Goal: Information Seeking & Learning: Learn about a topic

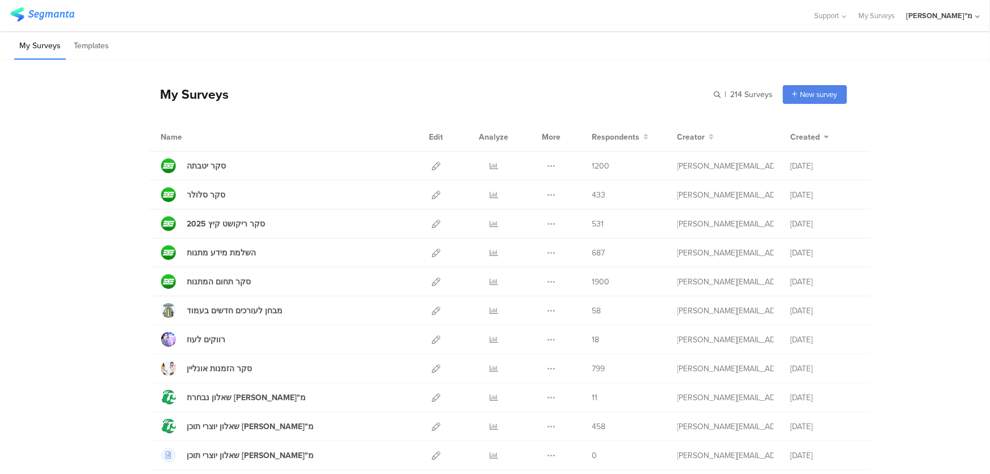
click at [494, 108] on div "My Surveys | 214 Surveys New survey Start from scratch Choose from templates" at bounding box center [498, 93] width 698 height 45
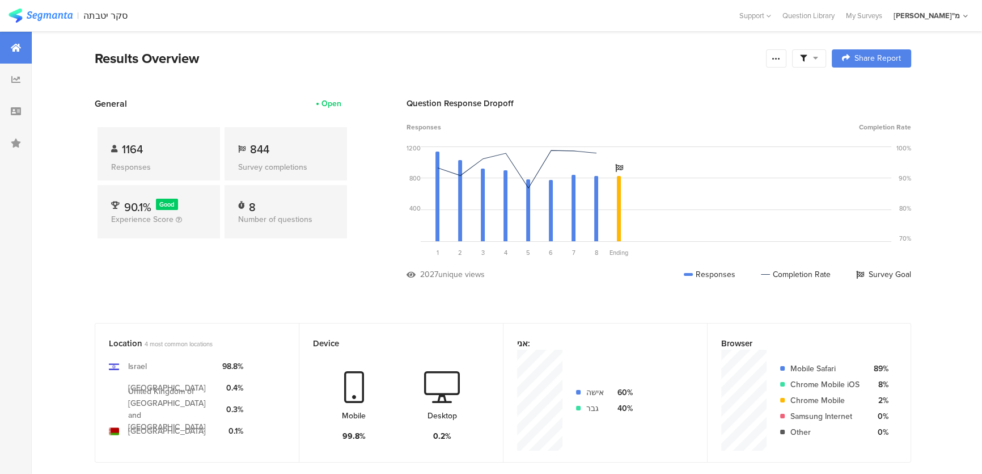
click at [94, 124] on section "General Open 1164 Responses 844 Survey completions 90.1% Good Experience Score …" at bounding box center [503, 197] width 908 height 200
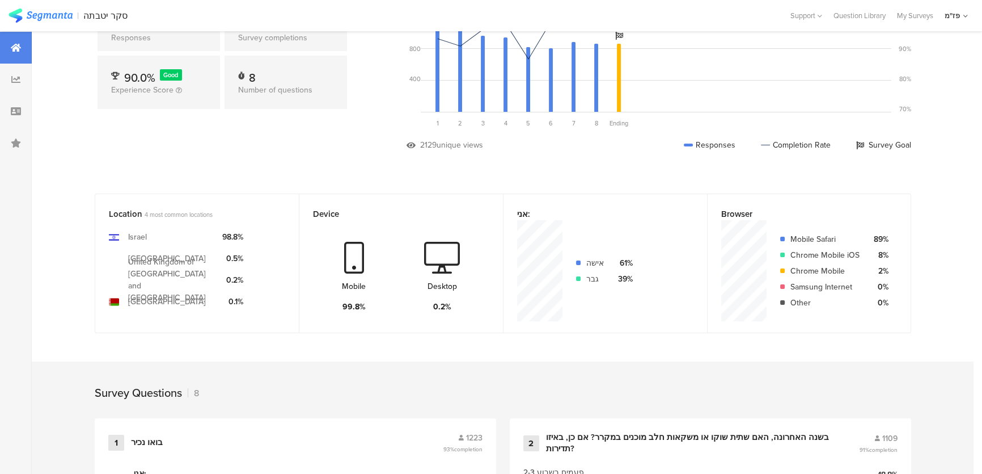
scroll to position [818, 0]
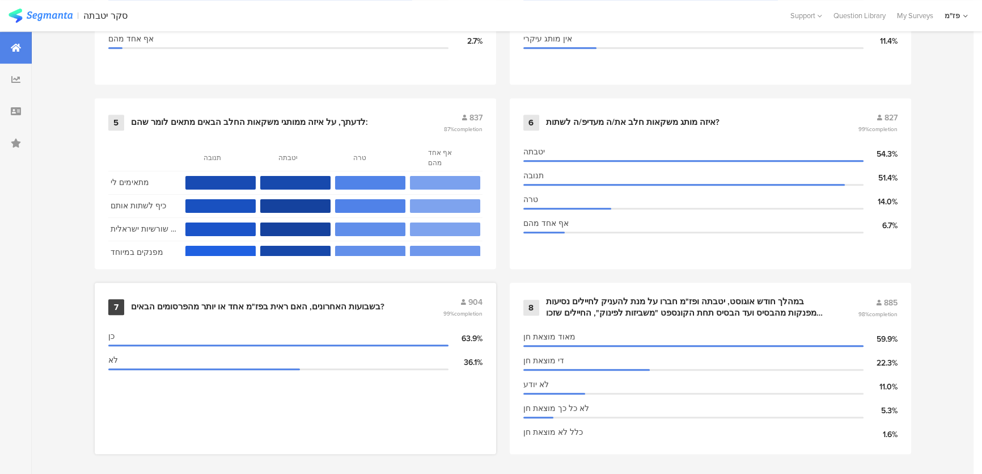
click at [335, 286] on div "7 בשבועות האחרונים, האם ראית בפז"מ אחד או יותר מהפרסומים הבאים? 904 99% complet…" at bounding box center [296, 367] width 402 height 171
click at [324, 296] on div "7 בשבועות האחרונים, האם ראית בפז"מ אחד או יותר מהפרסומים הבאים? 904 99% complet…" at bounding box center [295, 307] width 374 height 22
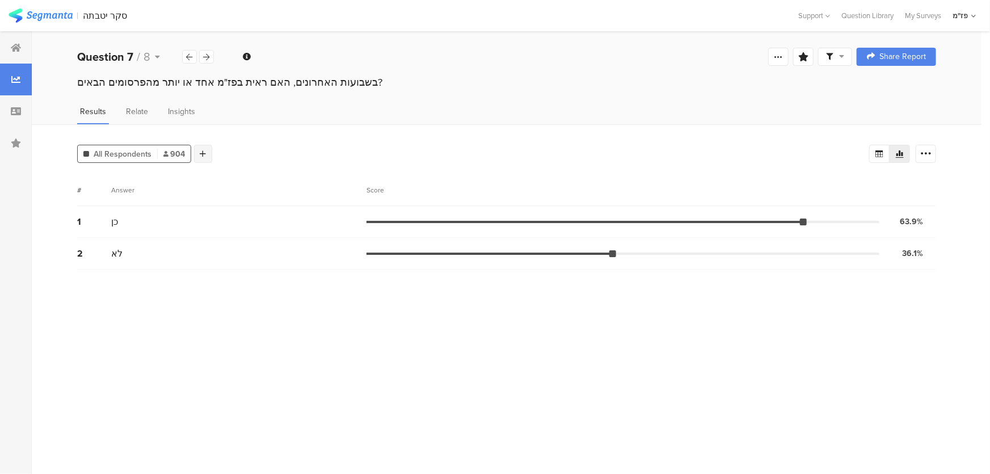
click at [201, 153] on icon at bounding box center [203, 154] width 6 height 8
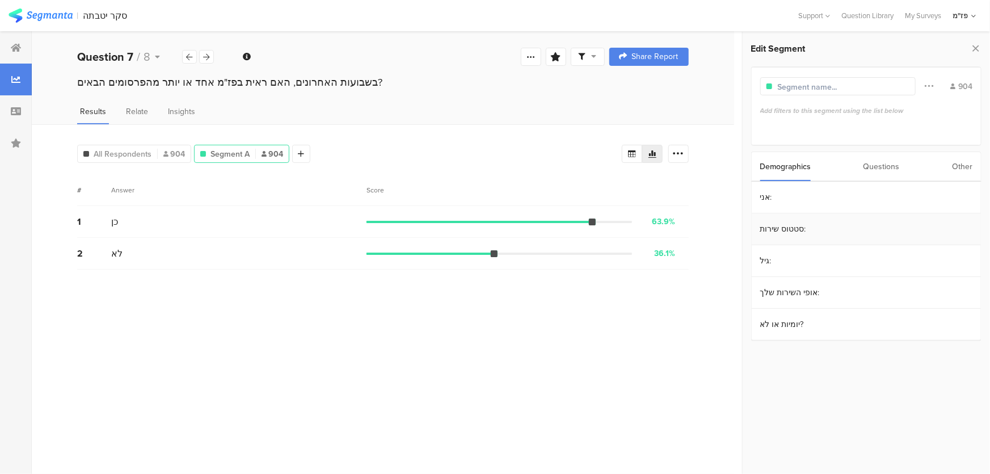
click at [787, 229] on section "סטטוס שירות:" at bounding box center [866, 229] width 229 height 32
click at [782, 216] on div "סדיר" at bounding box center [864, 214] width 198 height 11
click at [783, 233] on div "קבע" at bounding box center [867, 238] width 204 height 11
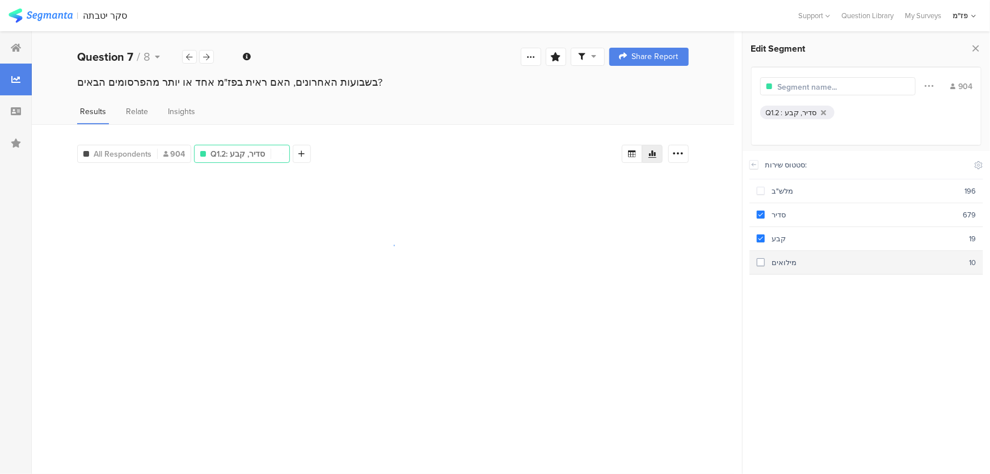
click at [797, 252] on section "מילואים 10" at bounding box center [866, 263] width 234 height 24
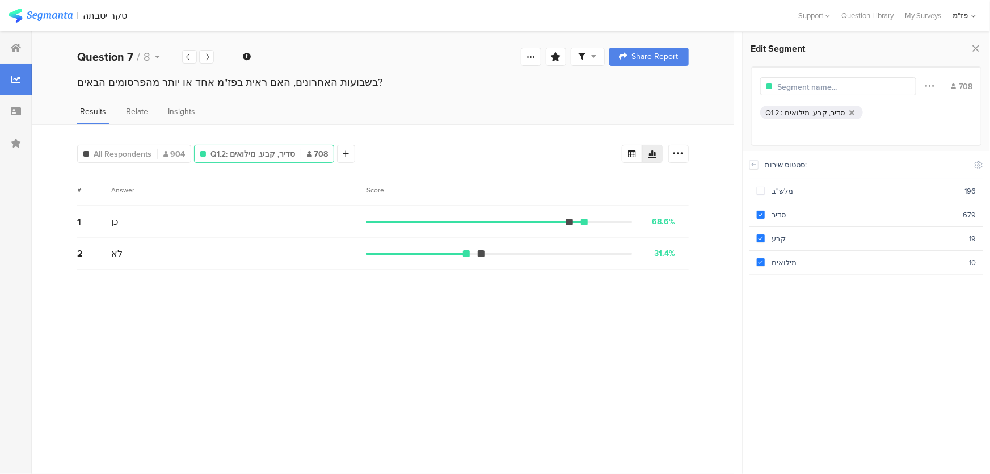
click at [425, 128] on div "All Respondents 904 Q1.2: סדיר, קבע, מילואים 708 Add Segment Segment markers Co…" at bounding box center [383, 298] width 702 height 349
click at [309, 81] on div "בשבועות האחרונים, האם ראית בפז"מ אחד או יותר מהפרסומים הבאים?" at bounding box center [382, 82] width 611 height 15
click at [349, 85] on div "בשבועות האחרונים, האם ראית בפז"מ אחד או יותר מהפרסומים הבאים?" at bounding box center [382, 82] width 611 height 15
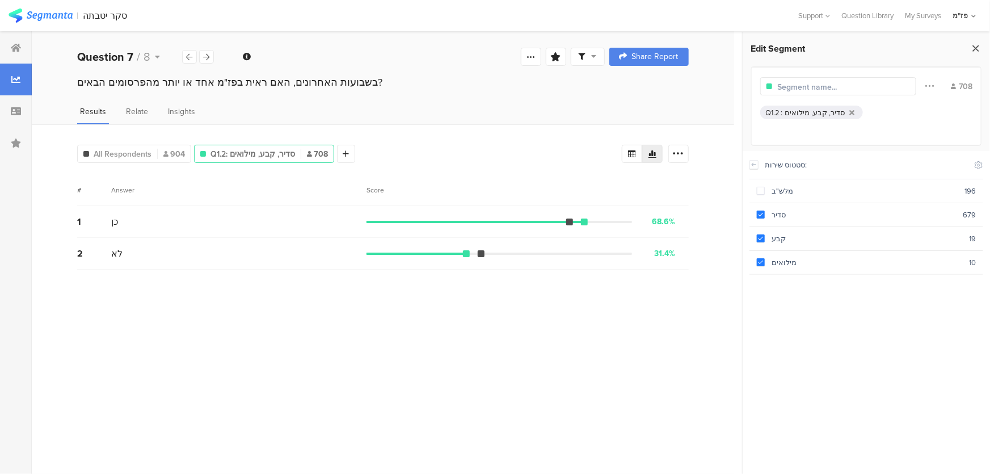
click at [972, 48] on icon at bounding box center [975, 48] width 12 height 16
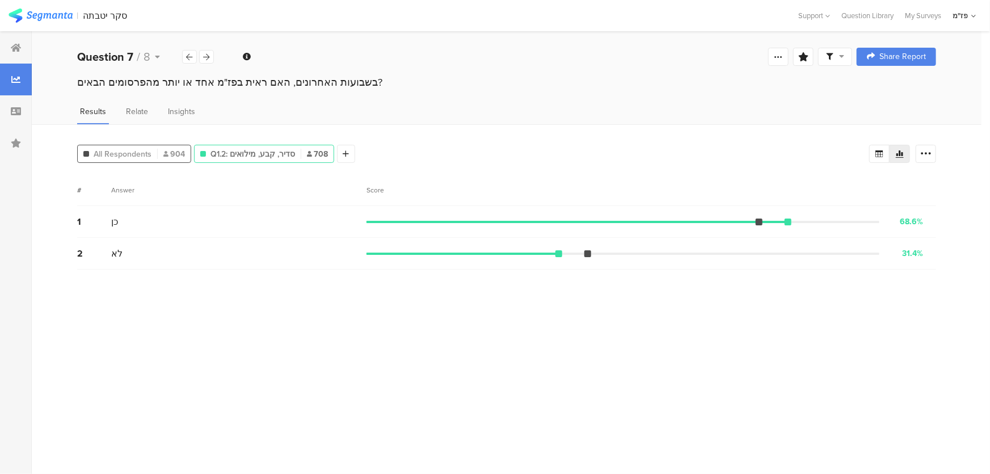
click at [138, 148] on span "All Respondents" at bounding box center [123, 154] width 58 height 12
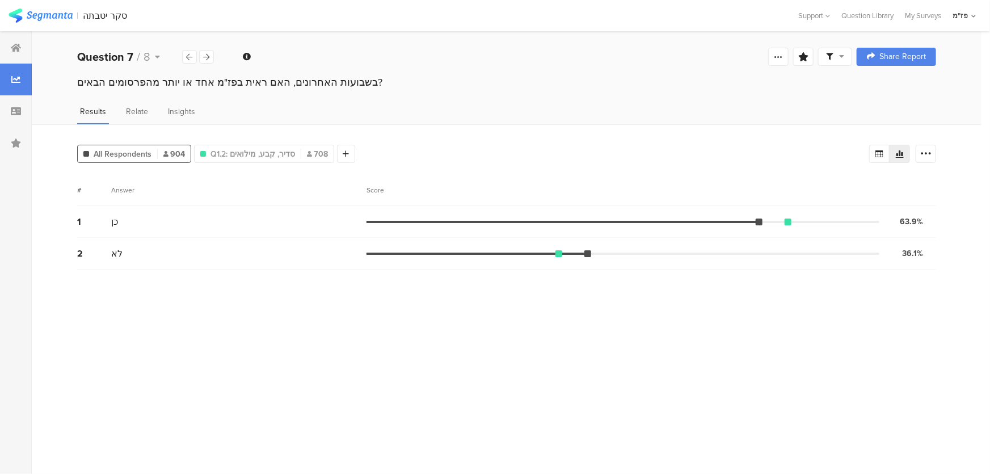
click at [427, 81] on div "בשבועות האחרונים, האם ראית בפז"מ אחד או יותר מהפרסומים הבאים?" at bounding box center [506, 82] width 859 height 15
click at [0, 47] on div at bounding box center [16, 48] width 32 height 32
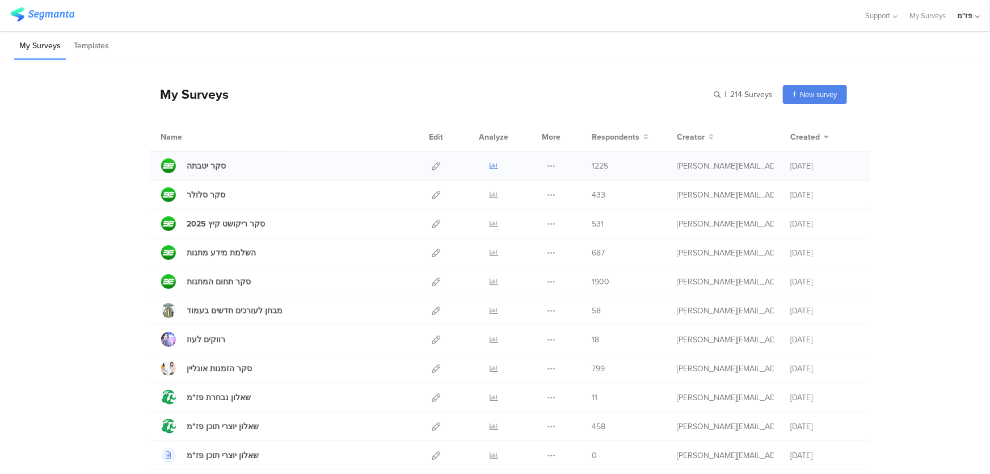
click at [489, 164] on icon at bounding box center [493, 166] width 9 height 9
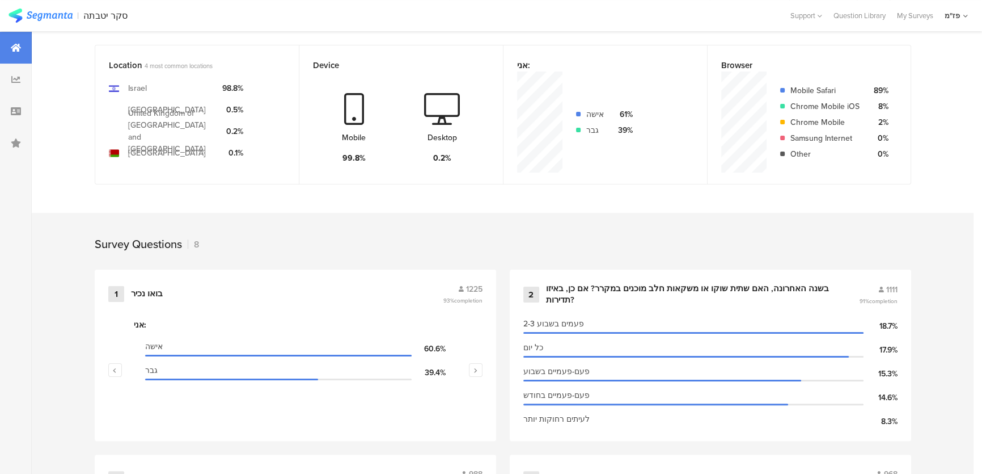
scroll to position [818, 0]
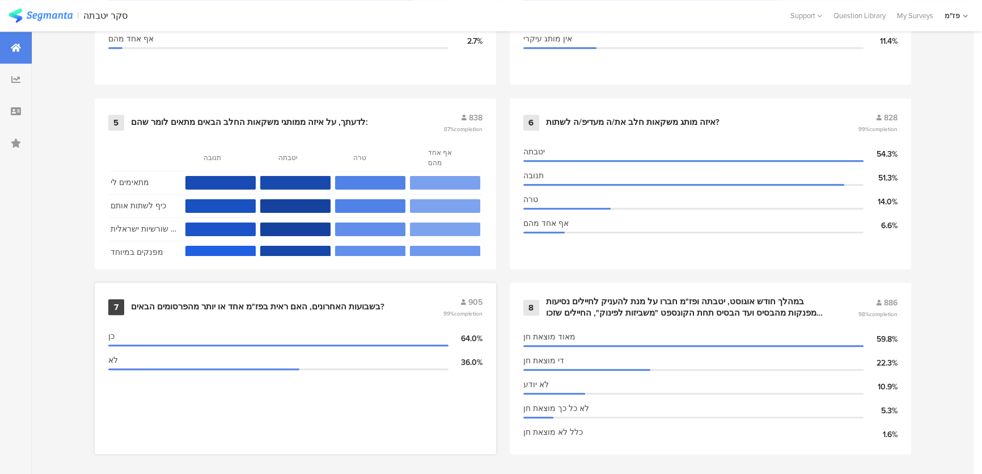
click at [317, 302] on div "בשבועות האחרונים, האם ראית בפז"מ אחד או יותר מהפרסומים הבאים?" at bounding box center [258, 306] width 254 height 11
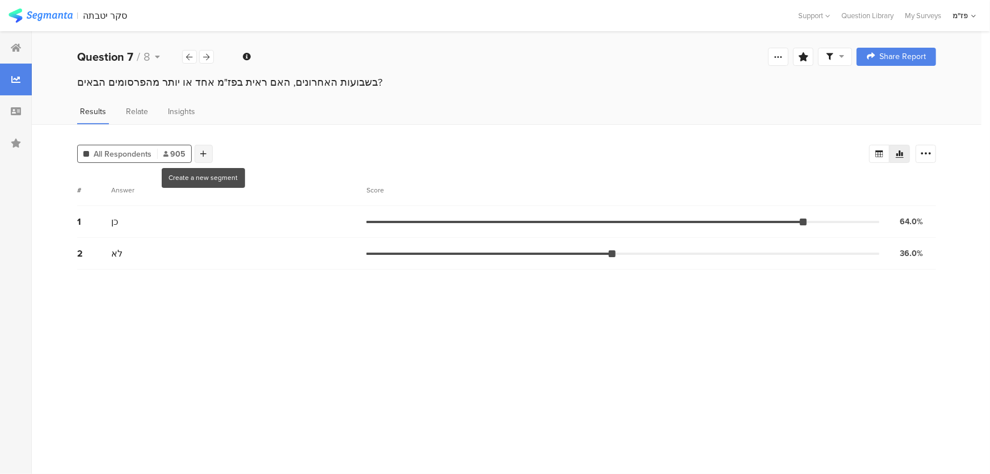
click at [206, 152] on div at bounding box center [204, 154] width 18 height 18
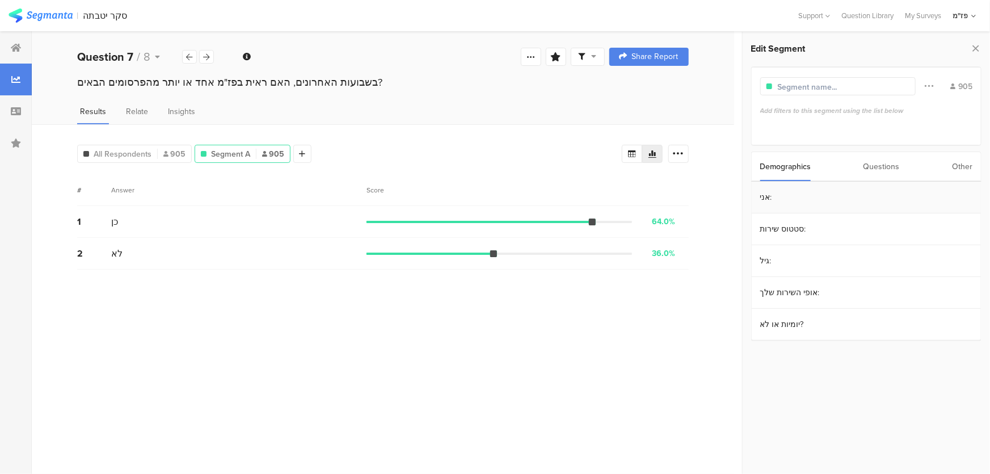
click at [776, 208] on section "אני:" at bounding box center [866, 198] width 229 height 32
click at [795, 210] on div "אישה" at bounding box center [863, 214] width 197 height 11
click at [755, 169] on div at bounding box center [753, 164] width 9 height 27
click at [754, 166] on icon at bounding box center [754, 164] width 8 height 9
click at [780, 223] on section "סטטוס שירות:" at bounding box center [866, 229] width 229 height 32
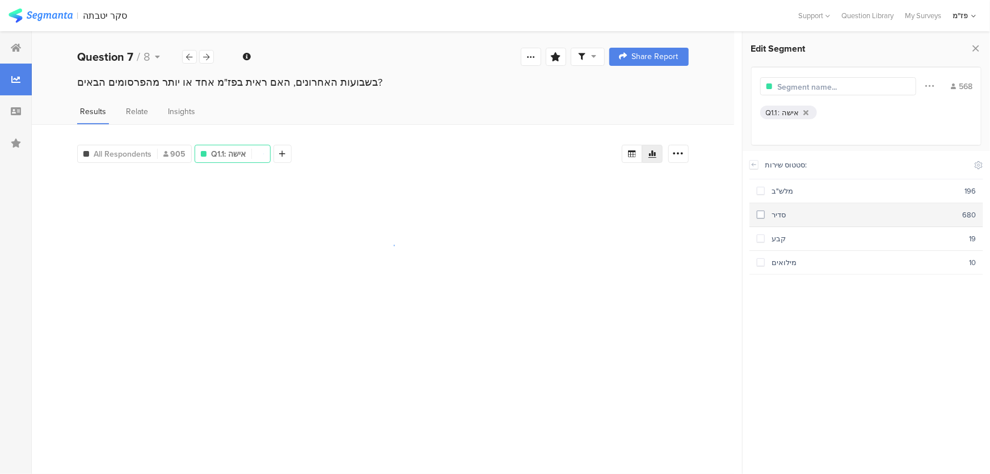
click at [792, 214] on div "סדיר" at bounding box center [863, 214] width 197 height 11
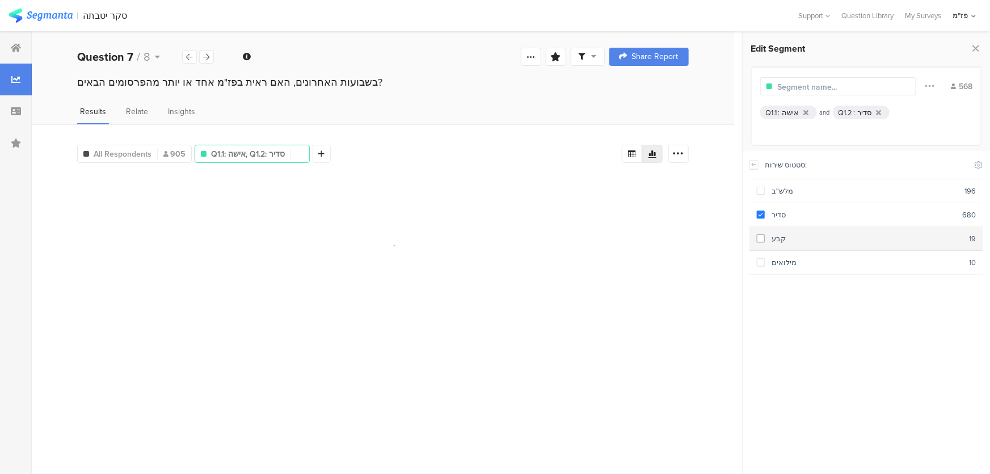
click at [790, 234] on div "קבע" at bounding box center [867, 238] width 204 height 11
click at [793, 258] on div "מילואים" at bounding box center [867, 262] width 204 height 11
click at [760, 165] on div "סטטוס שירות: Include Respondents" at bounding box center [866, 165] width 234 height 28
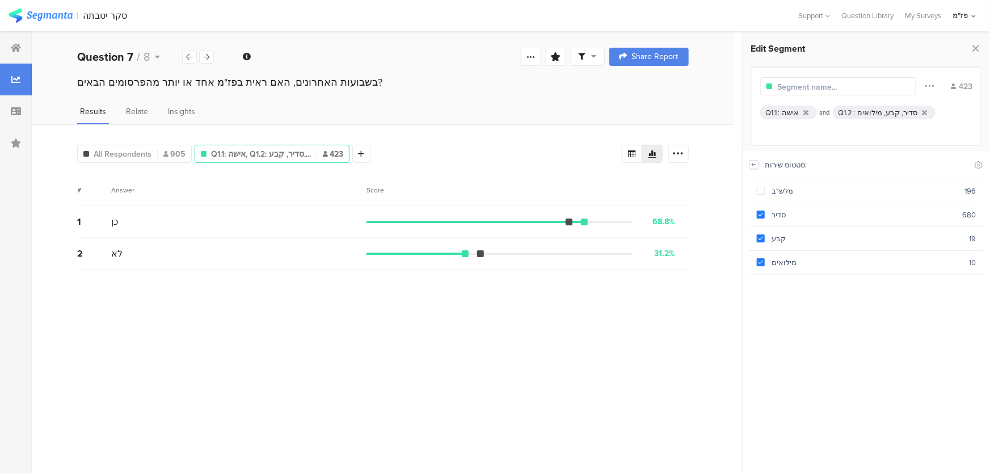
click at [755, 165] on icon at bounding box center [754, 164] width 8 height 9
click at [371, 149] on div "All Respondents 905 Q1.1: אישה, Q1.2: סדיר, קבע,... 423 Add Segment" at bounding box center [349, 151] width 545 height 23
click at [368, 149] on div at bounding box center [361, 154] width 18 height 18
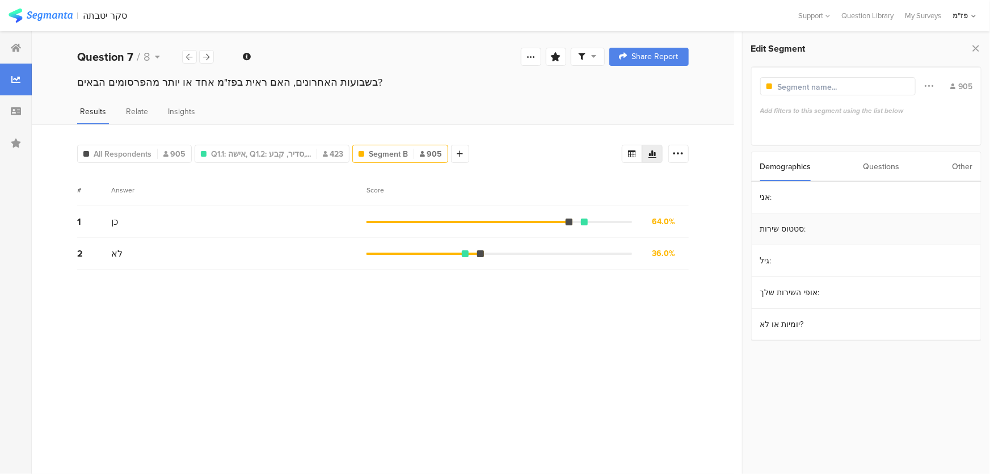
click at [798, 230] on section "סטטוס שירות:" at bounding box center [866, 229] width 229 height 32
click at [793, 216] on div "סדיר" at bounding box center [863, 214] width 197 height 11
click at [791, 237] on div "קבע" at bounding box center [867, 238] width 204 height 11
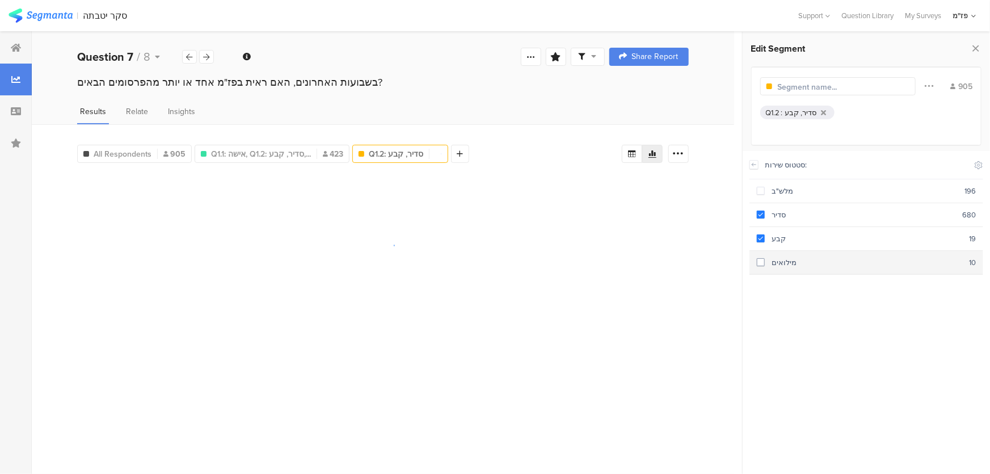
click at [791, 256] on section "מילואים 10" at bounding box center [866, 263] width 234 height 24
click at [757, 163] on icon at bounding box center [754, 164] width 8 height 9
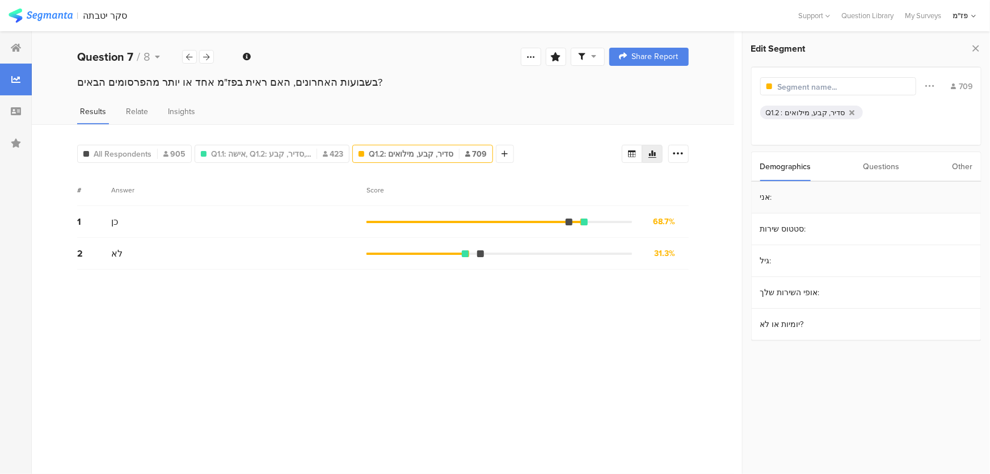
click at [782, 201] on section "אני:" at bounding box center [866, 198] width 229 height 32
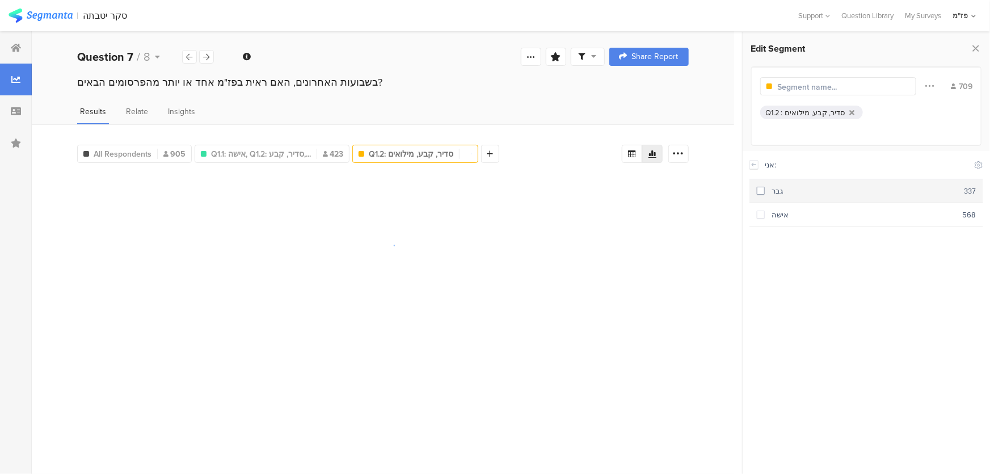
click at [801, 191] on div "גבר" at bounding box center [864, 190] width 199 height 11
click at [753, 166] on icon at bounding box center [754, 164] width 8 height 9
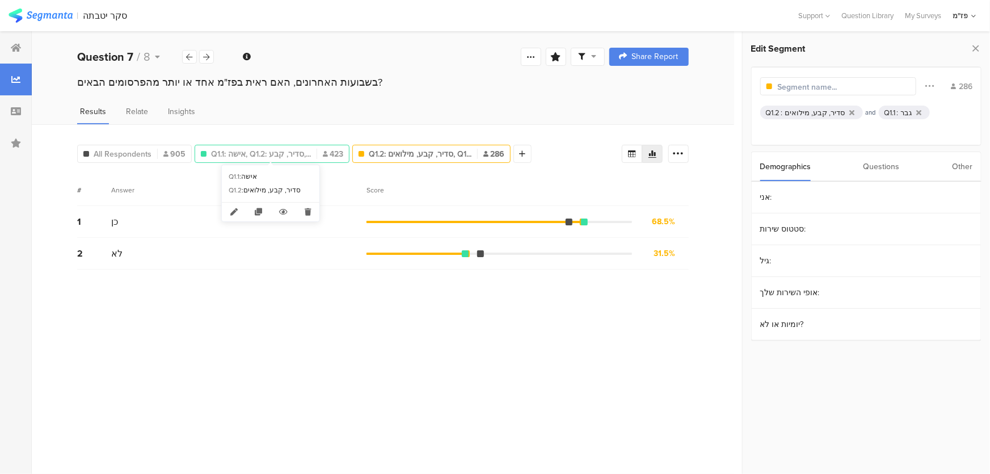
click at [306, 157] on span "Q1.1: אישה, Q1.2: סדיר, קבע,..." at bounding box center [261, 154] width 100 height 12
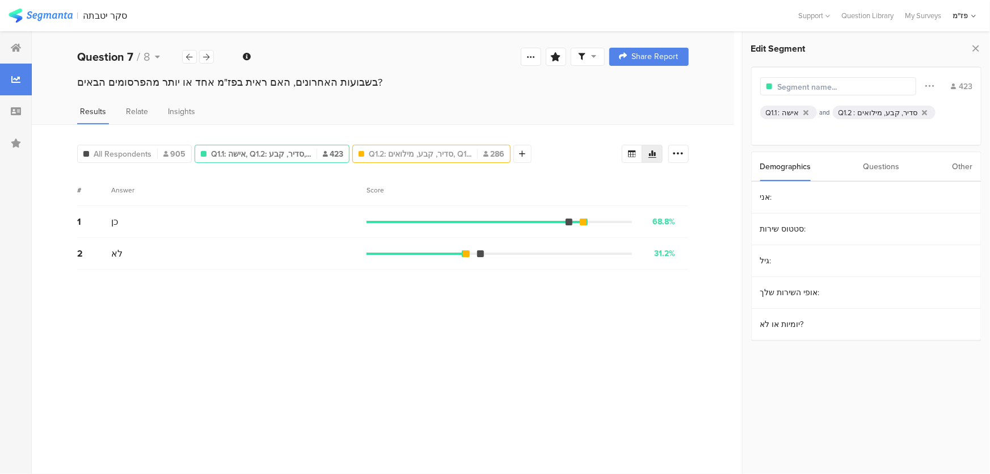
click at [399, 154] on span "Q1.2: סדיר, קבע, מילואים, Q1..." at bounding box center [420, 154] width 103 height 12
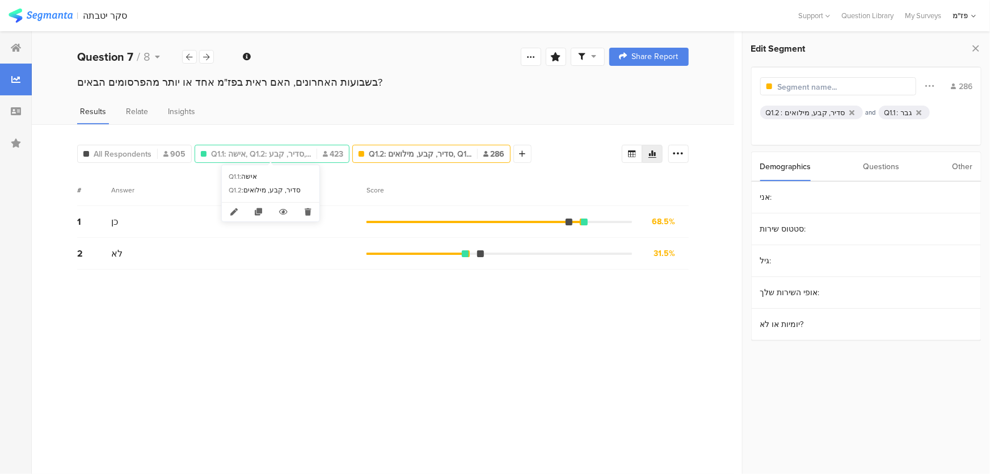
click at [286, 152] on span "Q1.1: אישה, Q1.2: סדיר, קבע,..." at bounding box center [261, 154] width 100 height 12
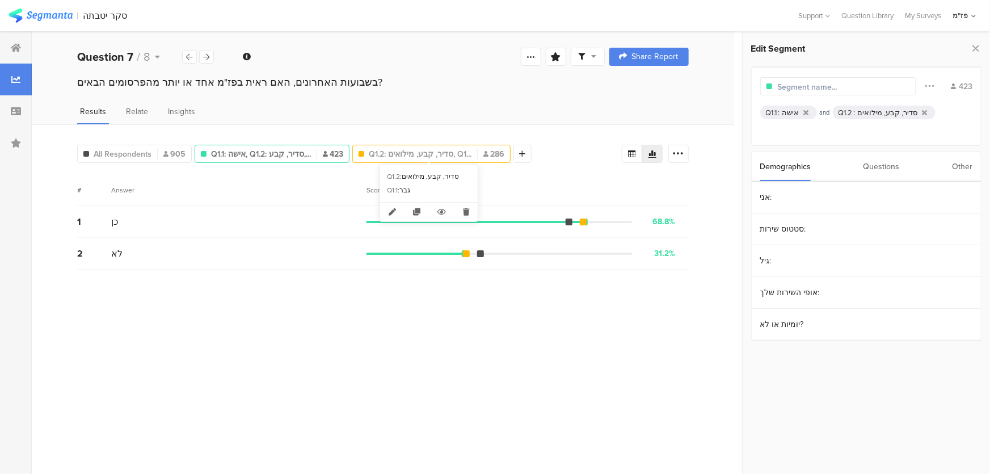
click at [389, 151] on span "Q1.2: סדיר, קבע, מילואים, Q1..." at bounding box center [420, 154] width 103 height 12
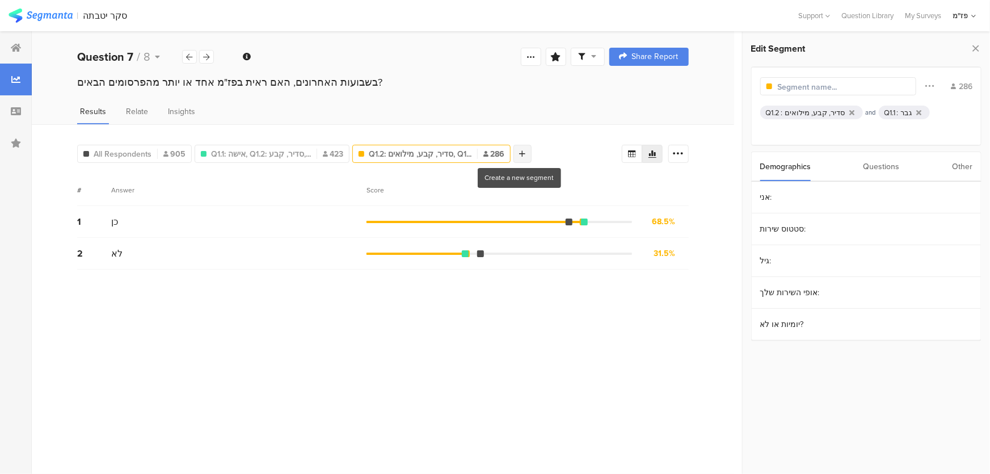
click at [521, 153] on div at bounding box center [522, 154] width 18 height 18
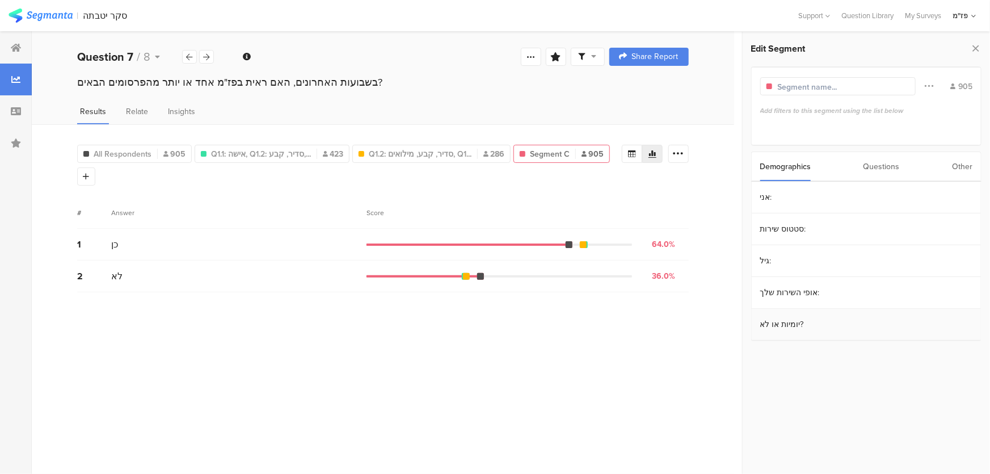
click at [797, 327] on section "יומיות או לא?" at bounding box center [866, 325] width 229 height 32
click at [748, 168] on section "יומיות או לא? Include Respondents יומיות 228 לא יומיות 549 טרם התגייסתי 128" at bounding box center [865, 312] width 247 height 323
click at [749, 168] on section "יומיות או לא? Include Respondents יומיות 228 לא יומיות 549 טרם התגייסתי 128" at bounding box center [865, 312] width 247 height 323
click at [749, 166] on div at bounding box center [753, 164] width 9 height 9
click at [788, 198] on section "אני:" at bounding box center [866, 198] width 229 height 32
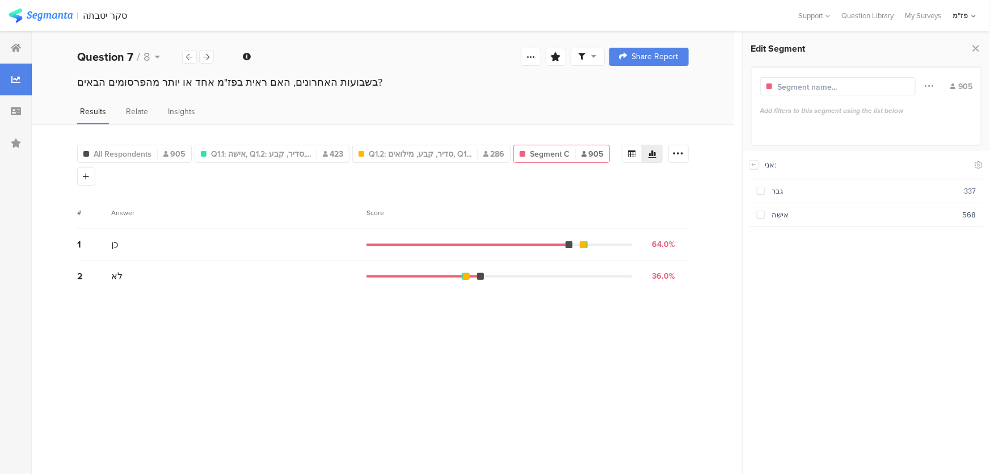
click at [759, 170] on div "אני: Include Respondents" at bounding box center [866, 165] width 234 height 28
click at [755, 167] on icon at bounding box center [754, 164] width 8 height 9
click at [791, 215] on section "סטטוס שירות:" at bounding box center [866, 229] width 229 height 32
click at [792, 221] on section "סדיר 680" at bounding box center [866, 215] width 234 height 24
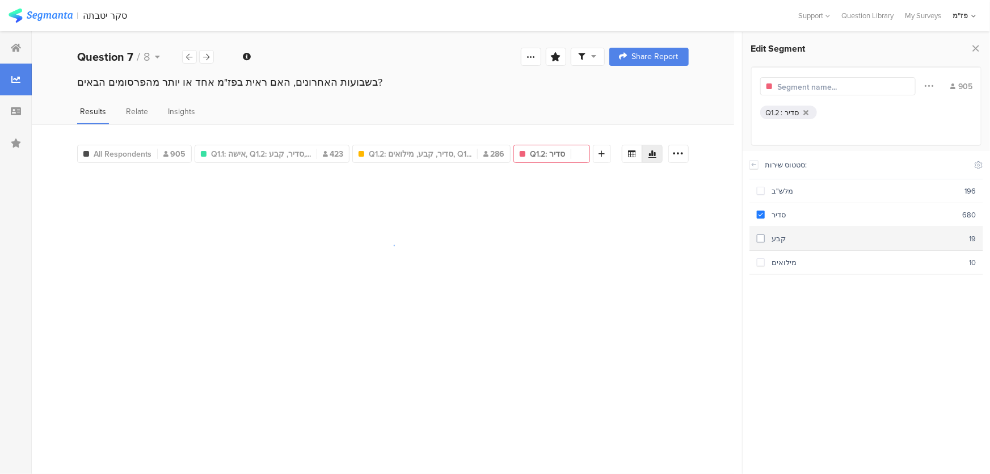
click at [792, 240] on div "קבע" at bounding box center [867, 238] width 204 height 11
click at [793, 251] on section "מילואים 10" at bounding box center [866, 263] width 234 height 24
click at [778, 227] on section "קבע 19" at bounding box center [866, 239] width 234 height 24
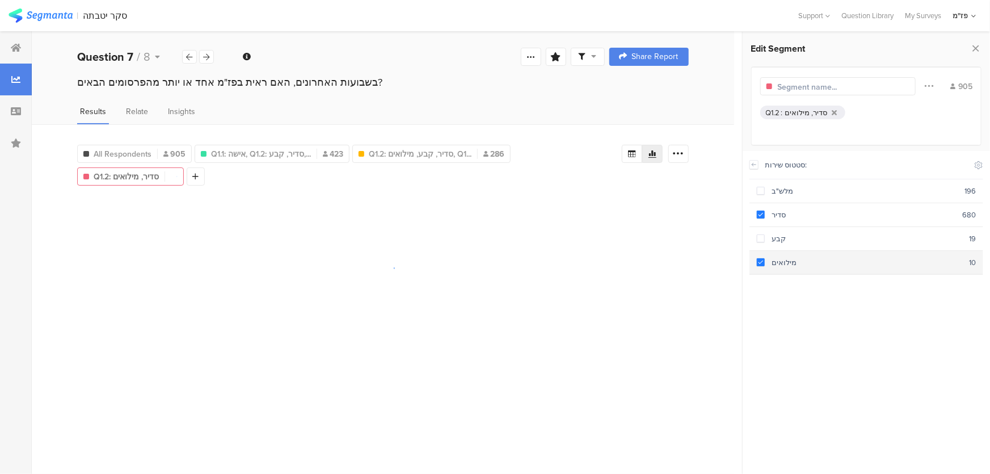
click at [784, 252] on section "מילואים 10" at bounding box center [866, 263] width 234 height 24
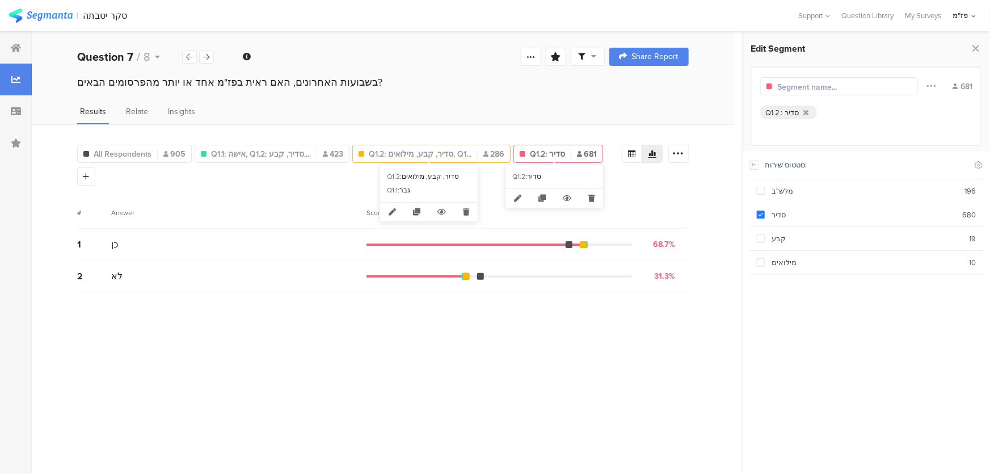
click at [431, 145] on div "Q1.2: סדיר, קבע, מילואים, Q1... 286" at bounding box center [431, 154] width 158 height 18
click at [425, 150] on span "Q1.2: סדיר, קבע, מילואים, Q1..." at bounding box center [420, 154] width 103 height 12
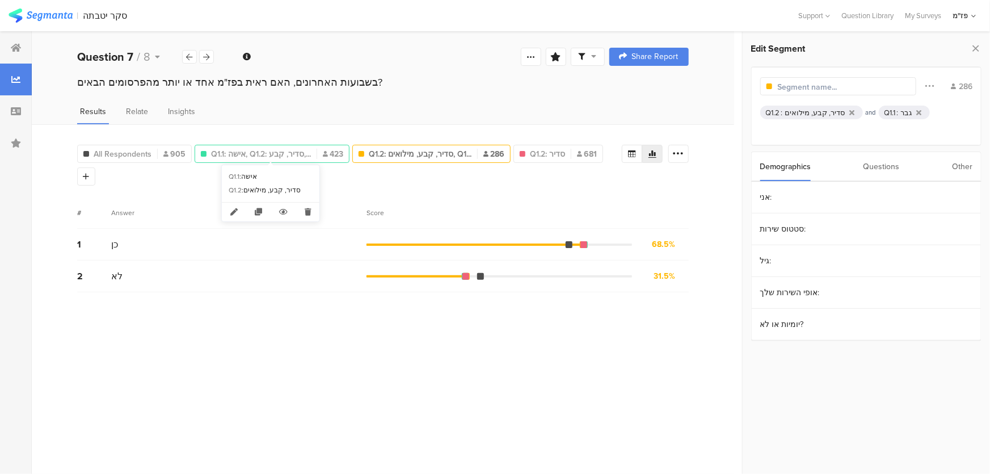
click at [316, 150] on div at bounding box center [316, 154] width 1 height 10
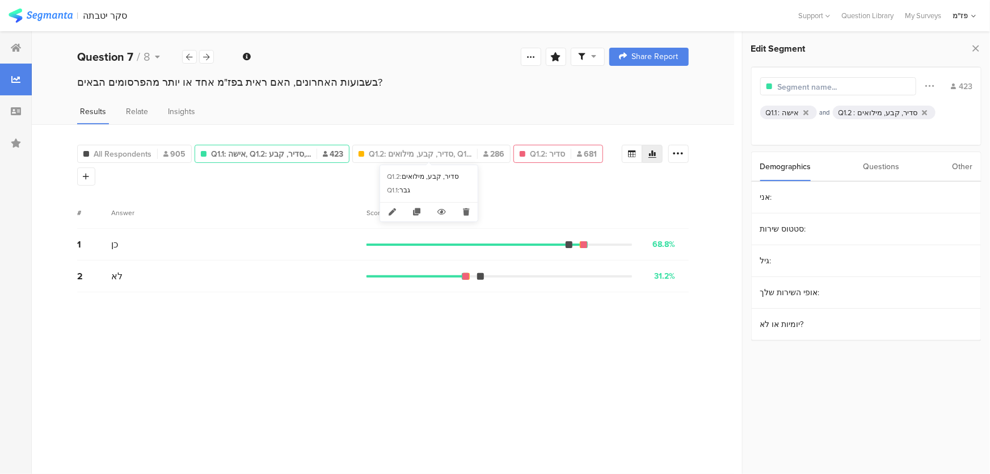
click at [530, 154] on span "Q1.2: סדיר" at bounding box center [547, 154] width 35 height 12
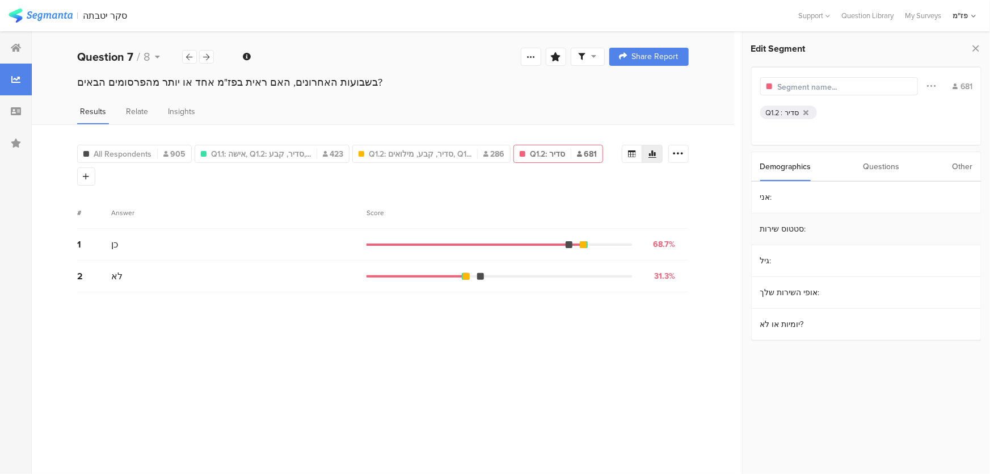
click at [786, 229] on section "סטטוס שירות:" at bounding box center [866, 229] width 229 height 32
click at [753, 167] on icon at bounding box center [754, 164] width 8 height 9
click at [783, 318] on section "יומיות או לא?" at bounding box center [866, 325] width 229 height 32
click at [783, 192] on div "יומיות" at bounding box center [863, 190] width 197 height 11
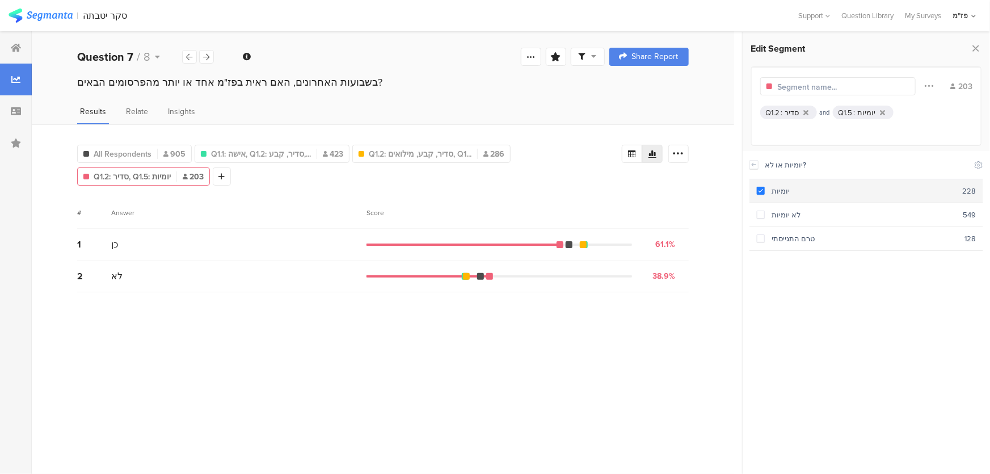
click at [761, 191] on span at bounding box center [761, 191] width 8 height 8
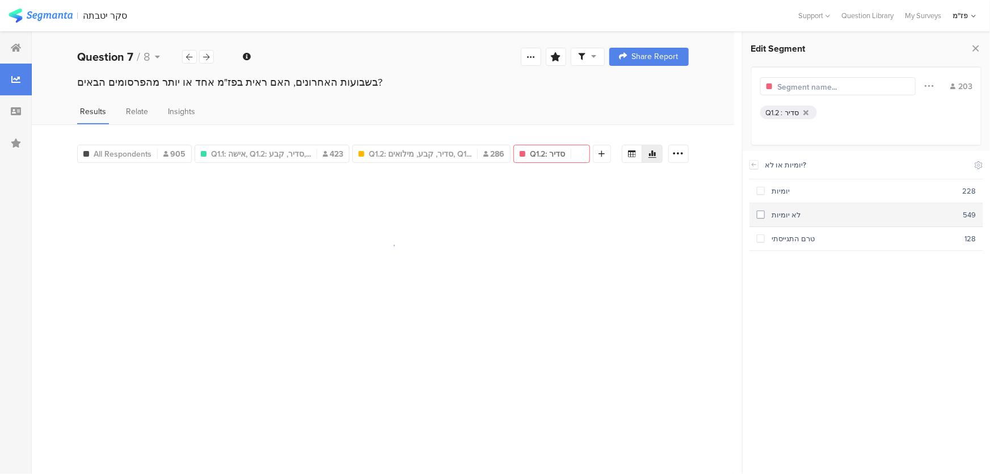
click at [759, 209] on label at bounding box center [761, 215] width 8 height 12
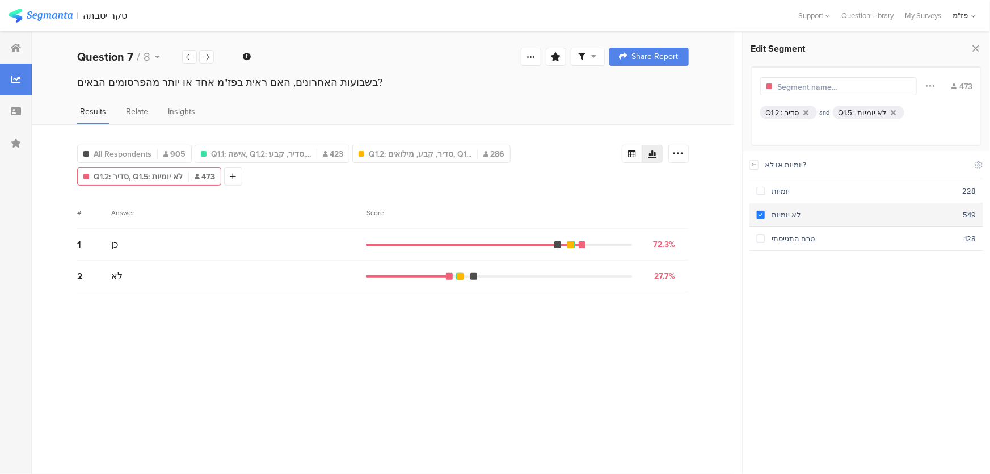
click at [763, 211] on span at bounding box center [761, 214] width 8 height 8
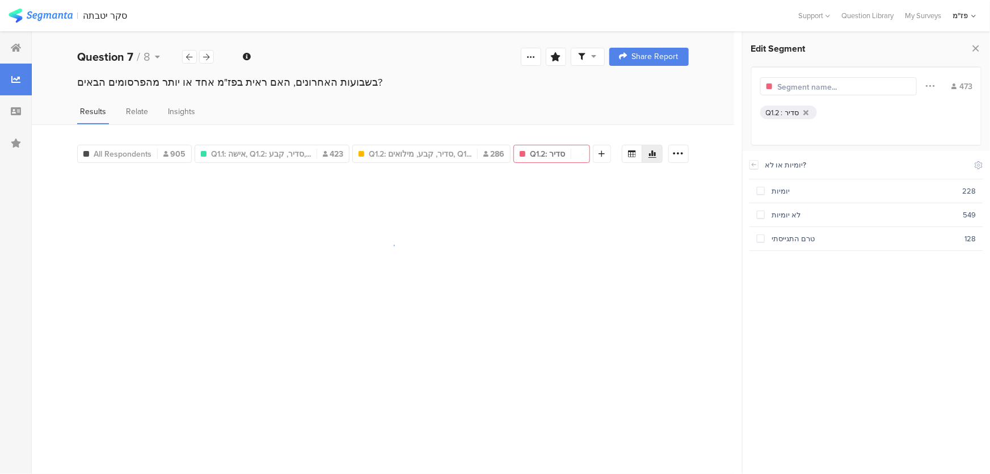
click at [759, 158] on div "יומיות או לא? Include Respondents" at bounding box center [866, 165] width 234 height 28
click at [754, 164] on icon at bounding box center [754, 164] width 8 height 9
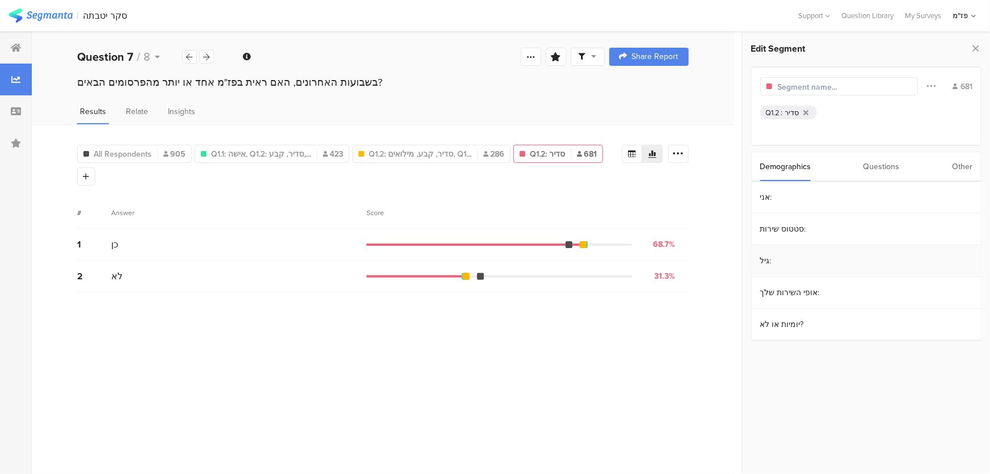
click at [793, 250] on section "גיל:" at bounding box center [866, 261] width 229 height 32
click at [784, 260] on div "20" at bounding box center [864, 262] width 198 height 11
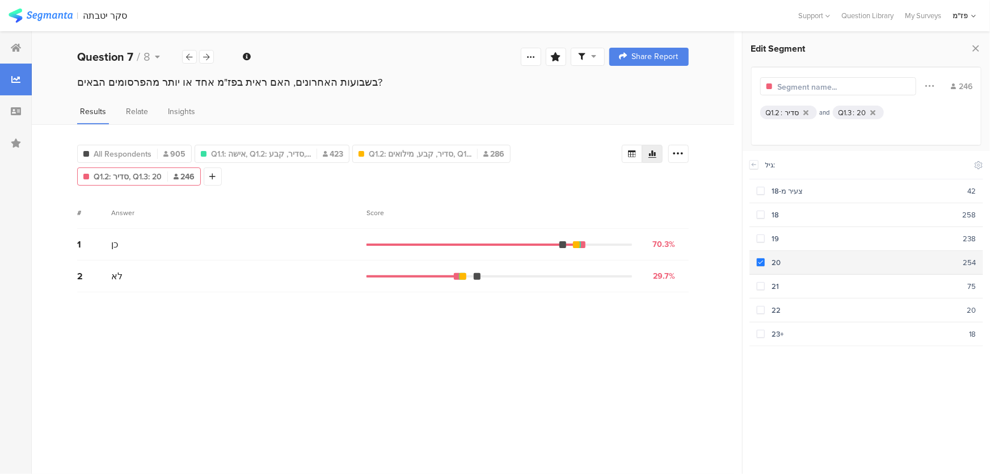
click at [760, 259] on span at bounding box center [761, 262] width 8 height 8
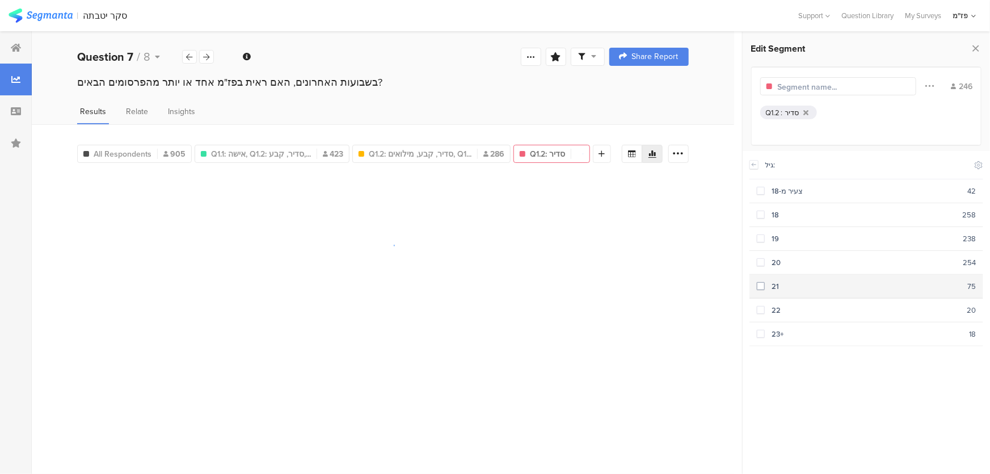
click at [760, 282] on span at bounding box center [761, 286] width 8 height 8
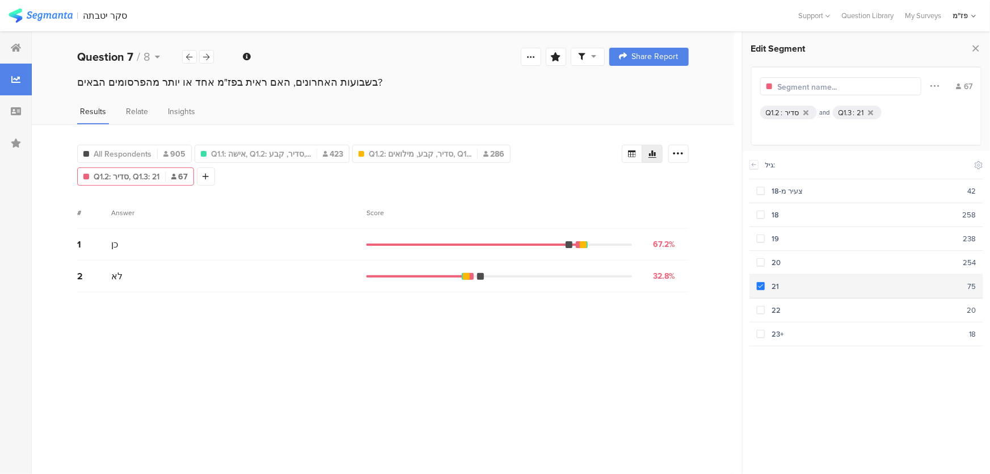
click at [760, 283] on span at bounding box center [761, 286] width 8 height 8
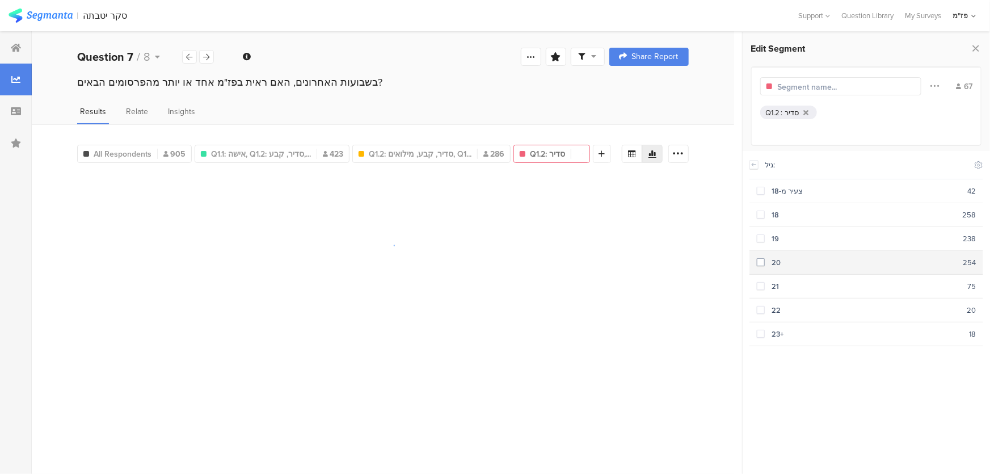
click at [759, 268] on section "20 254" at bounding box center [866, 263] width 234 height 24
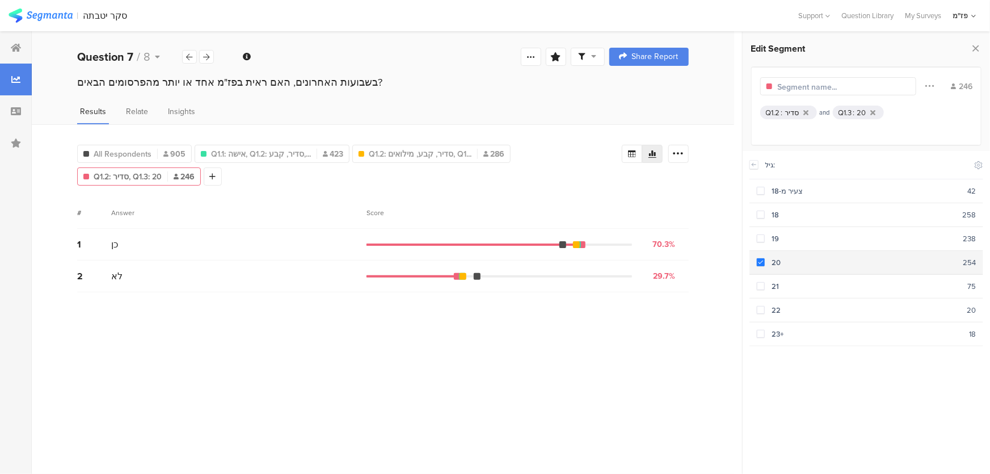
click at [759, 259] on span at bounding box center [761, 262] width 8 height 8
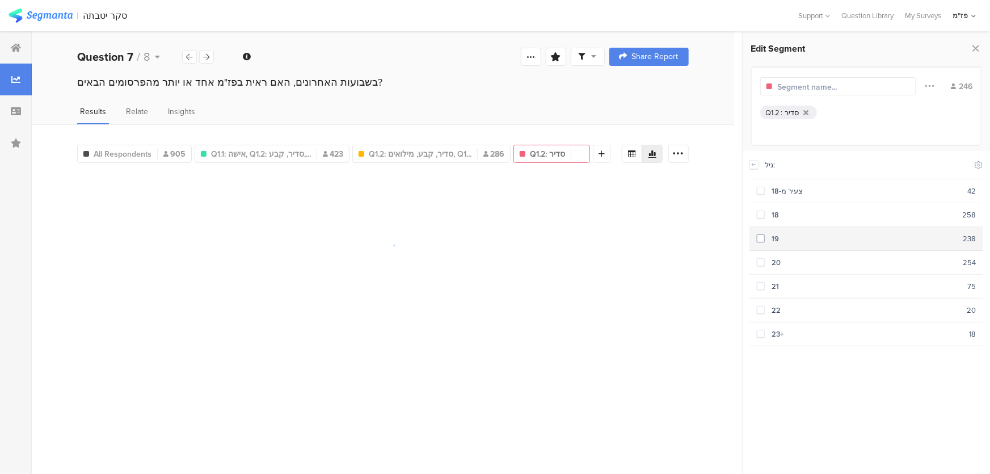
click at [759, 234] on span at bounding box center [761, 238] width 8 height 8
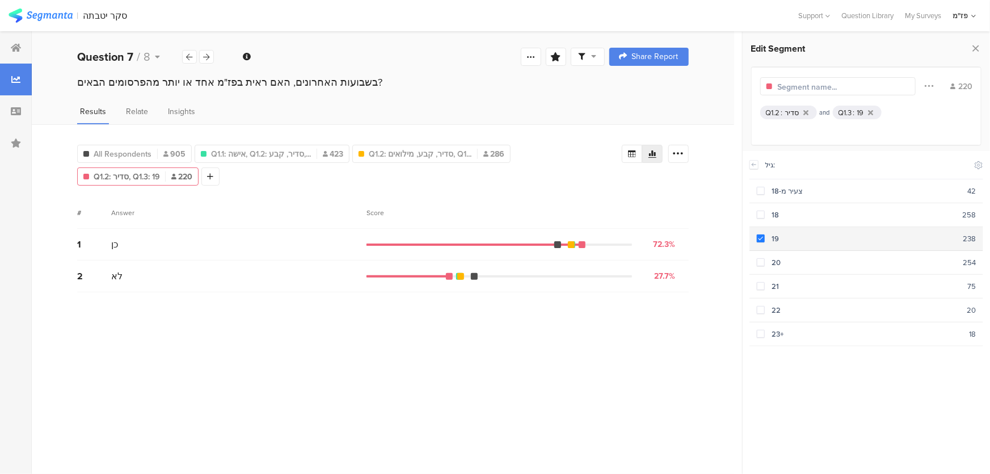
click at [759, 236] on span at bounding box center [761, 238] width 8 height 8
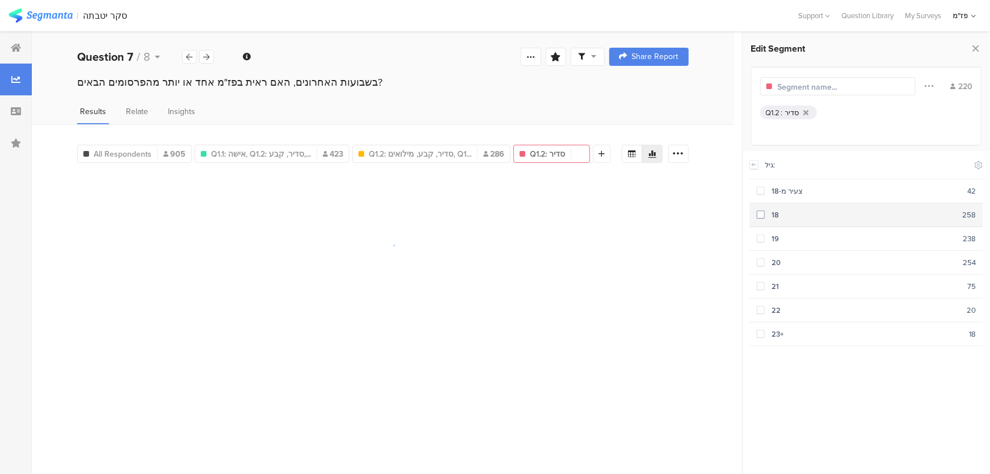
click at [759, 213] on span at bounding box center [761, 214] width 8 height 8
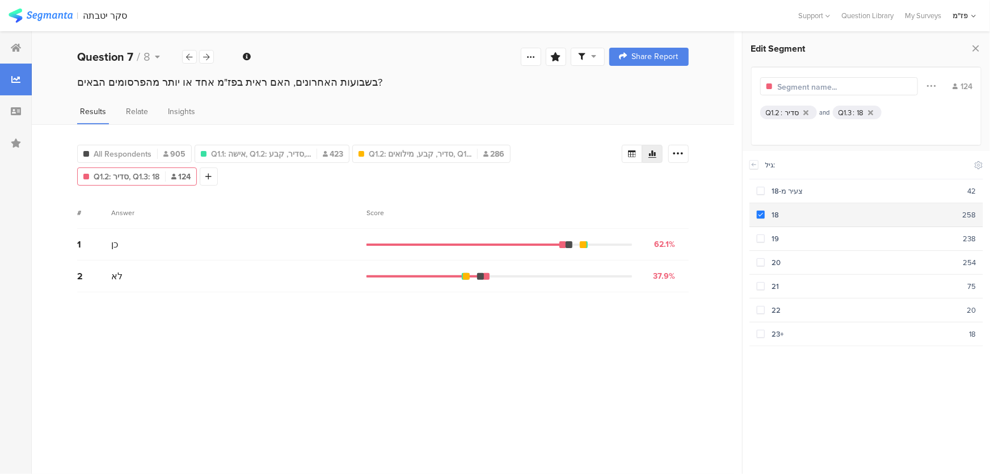
click at [759, 213] on span at bounding box center [761, 214] width 8 height 8
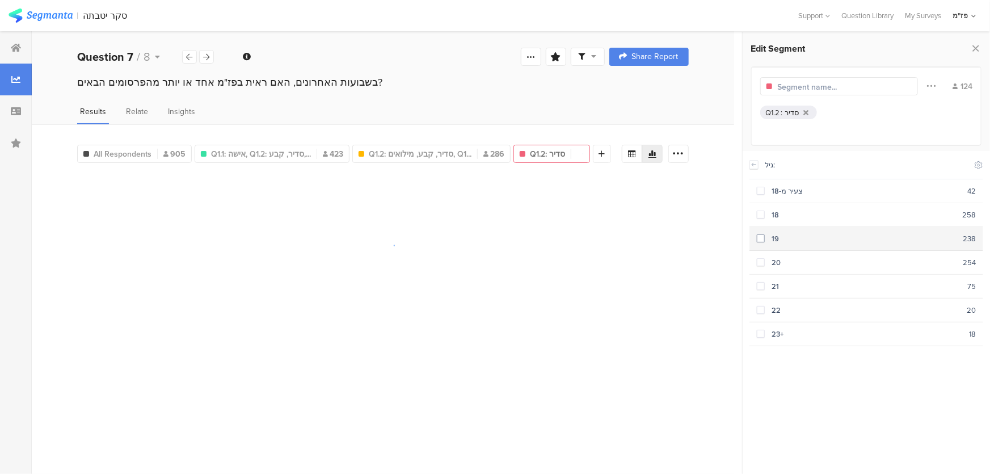
click at [757, 234] on span at bounding box center [761, 238] width 8 height 8
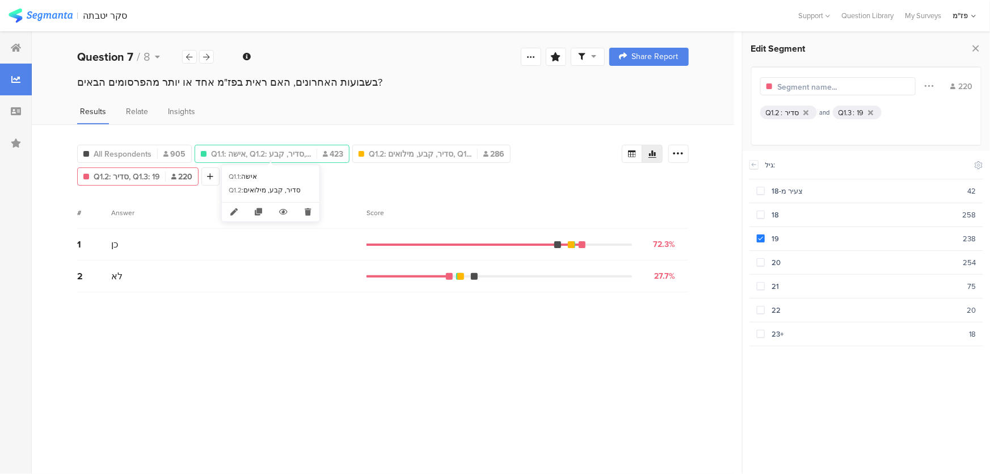
click at [299, 150] on span "Q1.1: אישה, Q1.2: סדיר, קבע,..." at bounding box center [261, 154] width 100 height 12
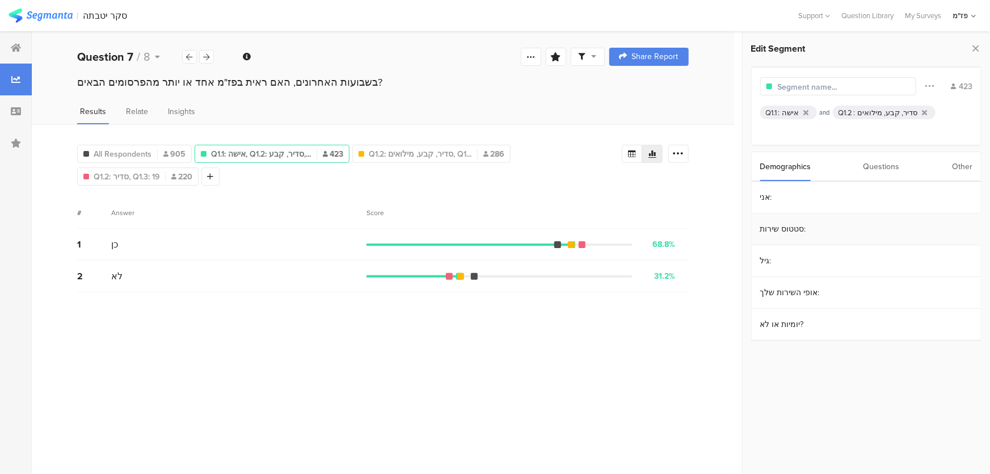
click at [795, 233] on section "סטטוס שירות:" at bounding box center [866, 229] width 229 height 32
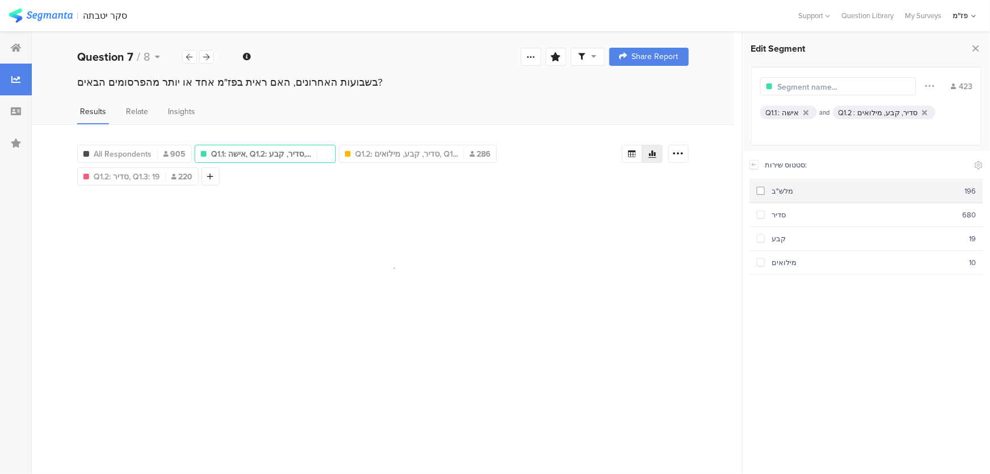
click at [779, 199] on section "מלש"ב 196" at bounding box center [866, 191] width 234 height 24
click at [762, 182] on section "מלש"ב 196" at bounding box center [866, 191] width 234 height 24
click at [749, 168] on div at bounding box center [753, 164] width 9 height 9
click at [774, 200] on section "אני:" at bounding box center [866, 198] width 229 height 32
click at [793, 196] on section "גבר 337" at bounding box center [866, 191] width 234 height 24
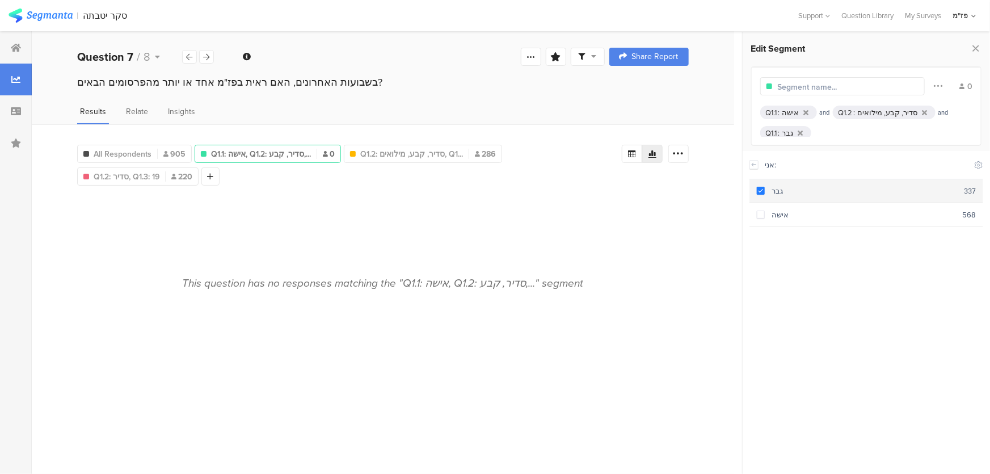
click at [766, 190] on div "גבר" at bounding box center [864, 190] width 199 height 11
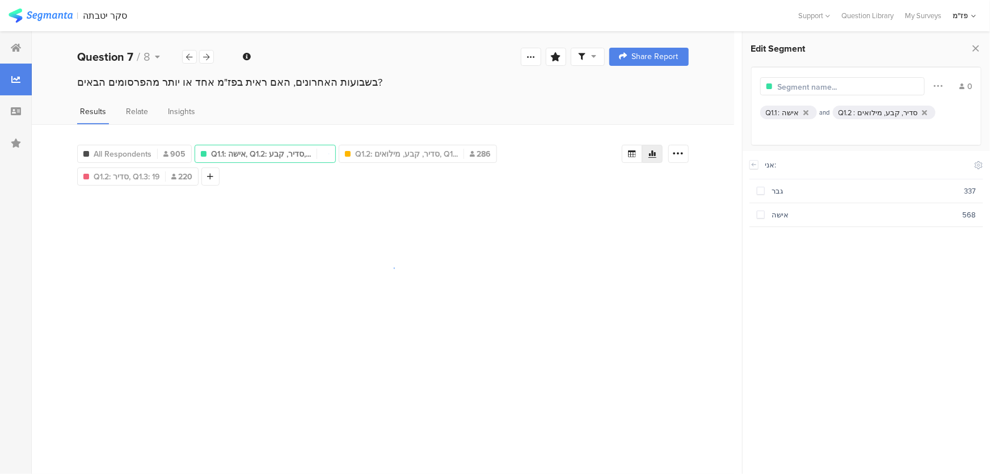
click at [808, 113] on div at bounding box center [806, 112] width 10 height 7
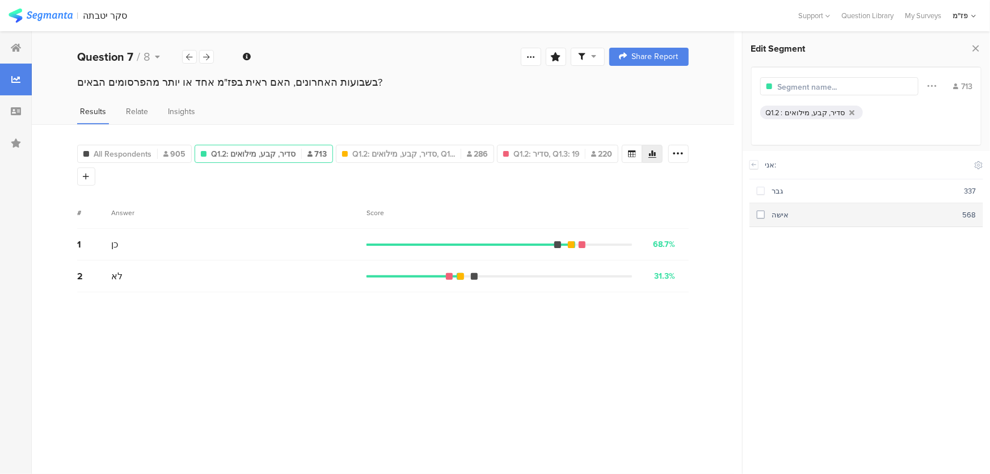
click at [761, 206] on section "אישה 568" at bounding box center [866, 215] width 234 height 24
click at [762, 214] on span at bounding box center [761, 214] width 8 height 8
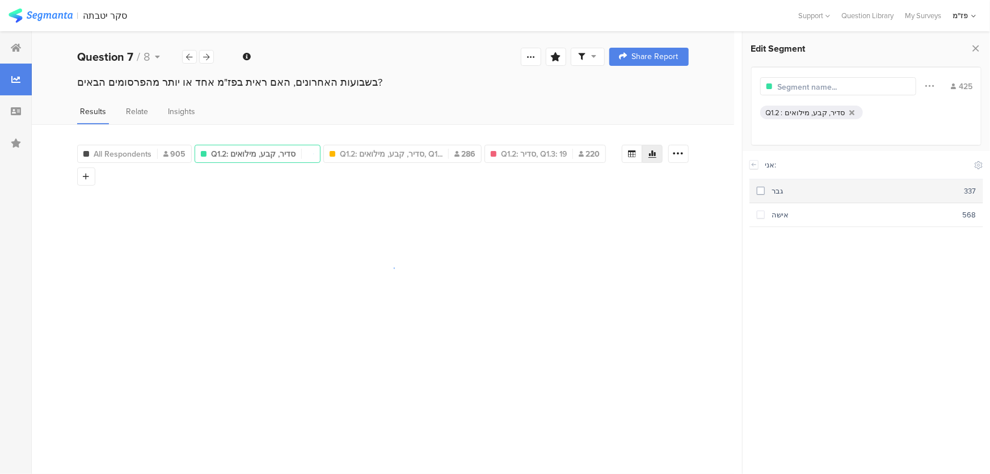
click at [765, 187] on div "גבר" at bounding box center [864, 190] width 199 height 11
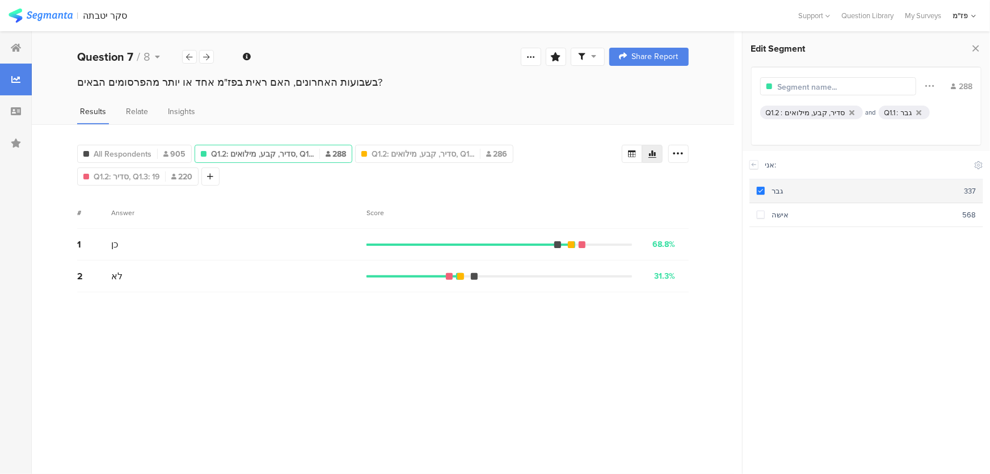
click at [765, 187] on div "גבר" at bounding box center [864, 190] width 199 height 11
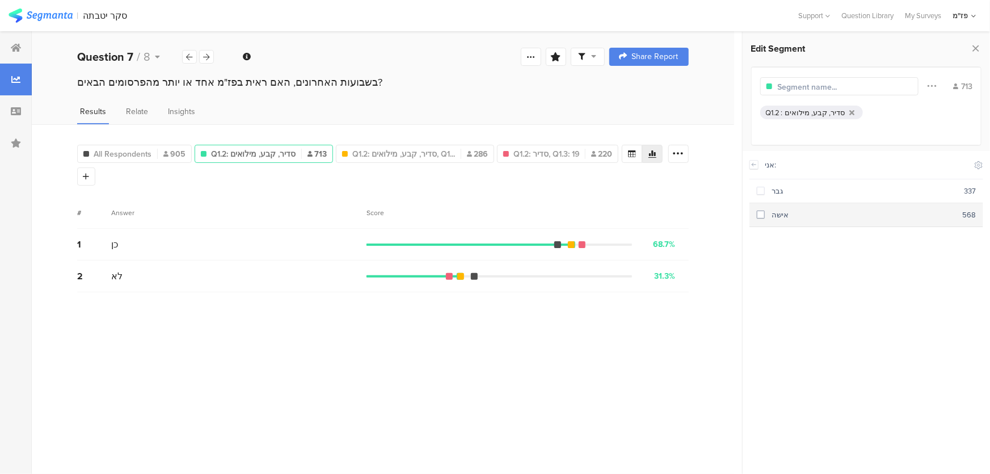
click at [760, 213] on span at bounding box center [761, 214] width 8 height 8
click at [754, 209] on section "אישה 568" at bounding box center [866, 215] width 234 height 24
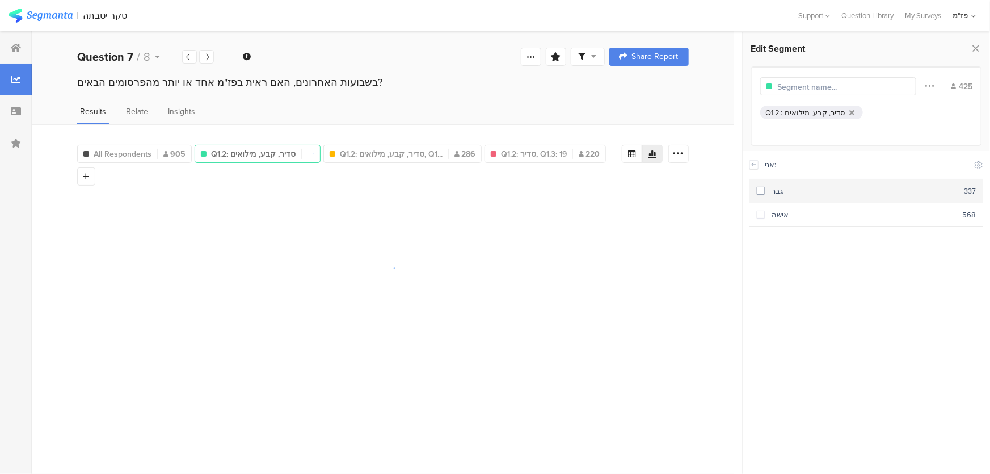
click at [760, 193] on span at bounding box center [761, 191] width 8 height 8
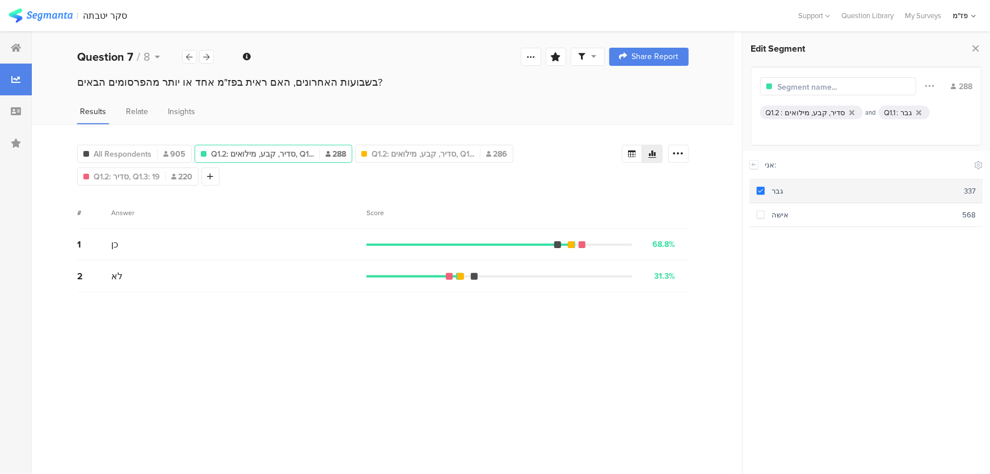
click at [758, 187] on span at bounding box center [761, 191] width 8 height 8
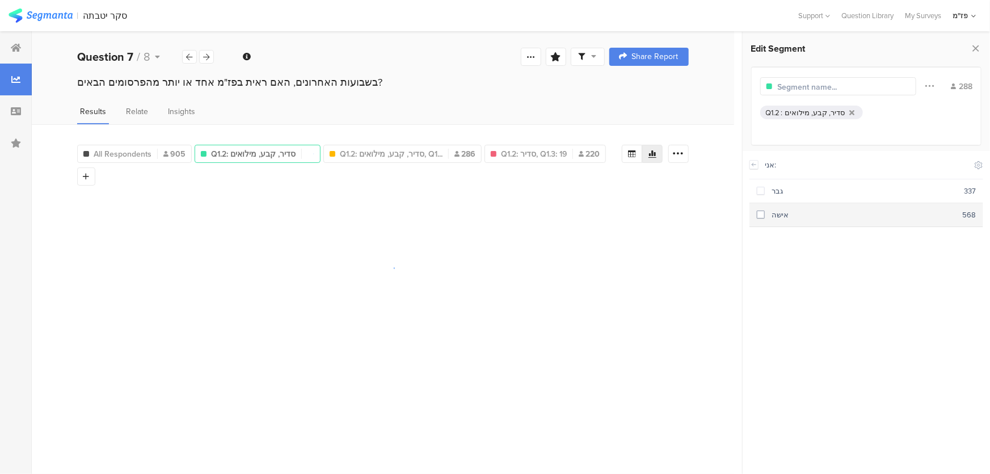
click at [759, 214] on span at bounding box center [761, 214] width 8 height 8
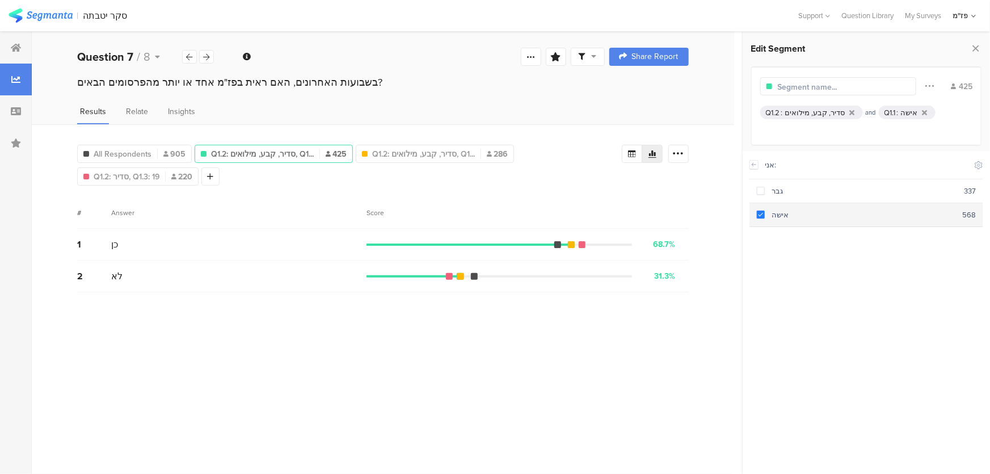
click at [759, 214] on span at bounding box center [761, 214] width 8 height 8
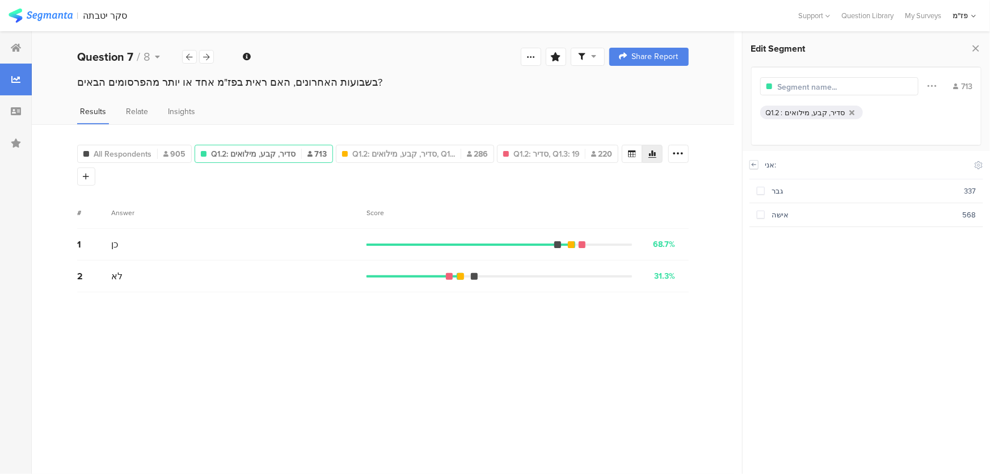
click at [751, 164] on icon at bounding box center [754, 164] width 8 height 9
click at [842, 288] on section "אופי השירות שלך:" at bounding box center [866, 293] width 229 height 32
click at [792, 240] on div "קרבי" at bounding box center [865, 238] width 200 height 11
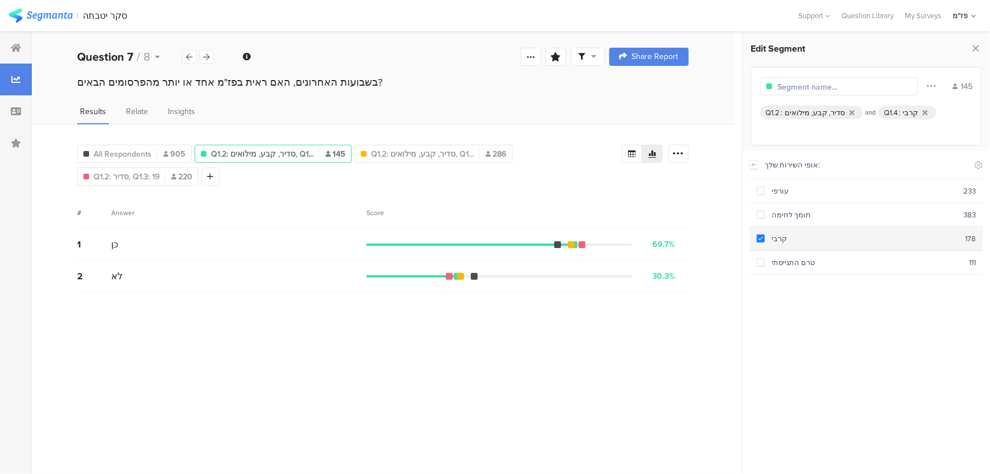
click at [763, 239] on span at bounding box center [761, 238] width 8 height 8
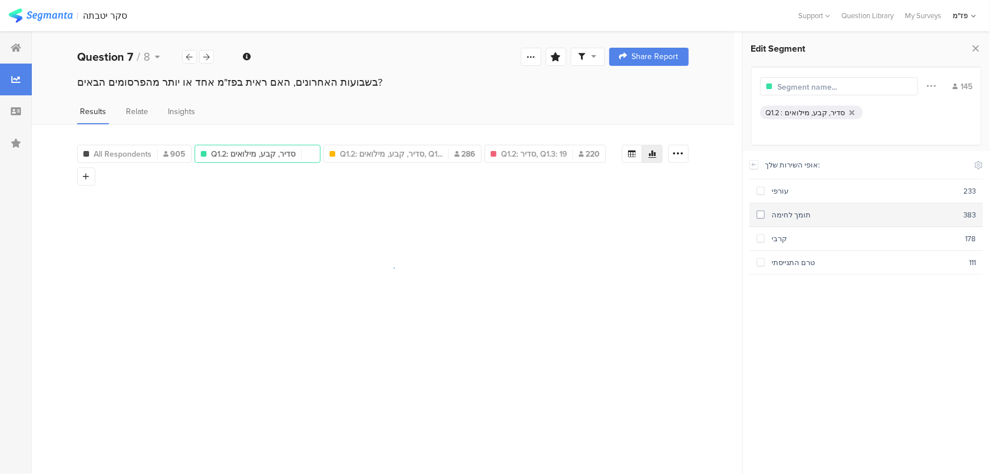
click at [762, 215] on span at bounding box center [761, 214] width 8 height 8
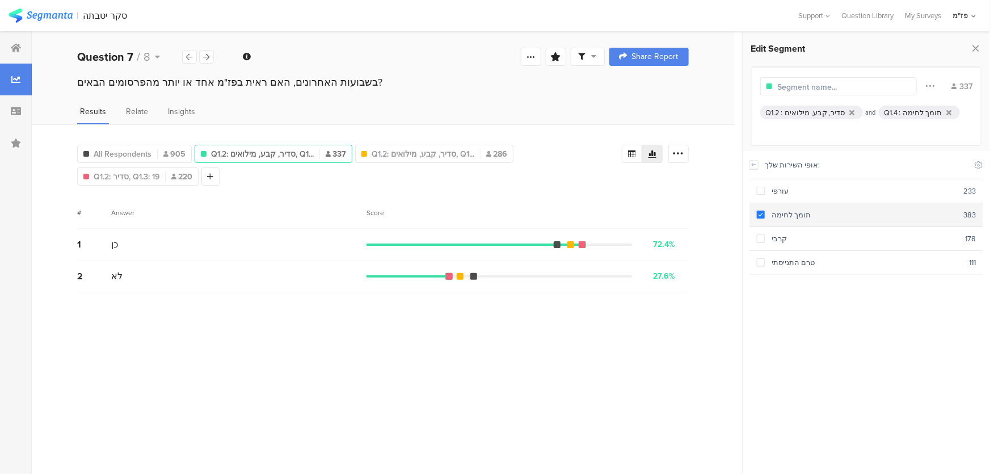
click at [762, 215] on span at bounding box center [761, 214] width 8 height 8
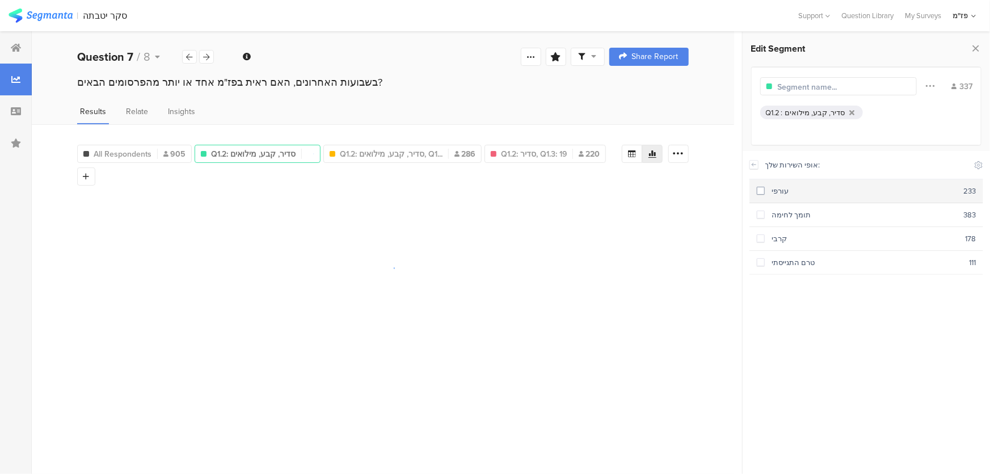
click at [761, 193] on span at bounding box center [761, 191] width 8 height 8
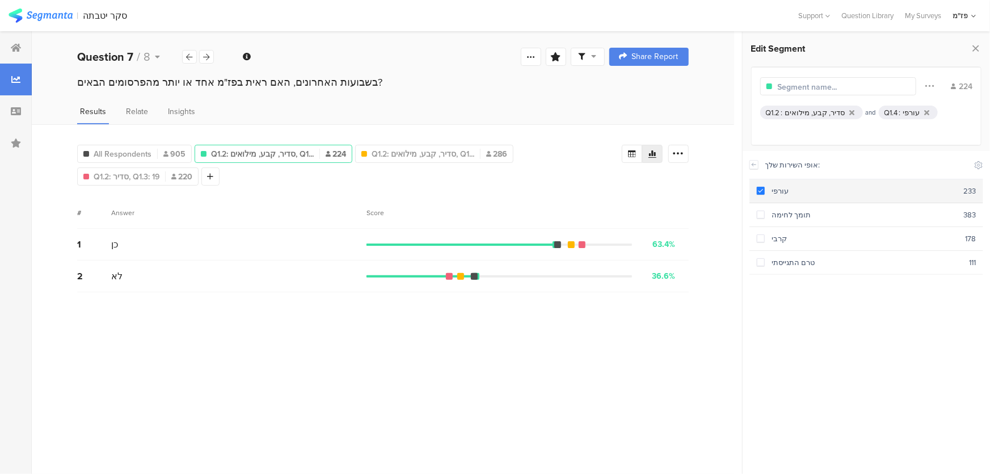
click at [761, 193] on span at bounding box center [761, 191] width 8 height 8
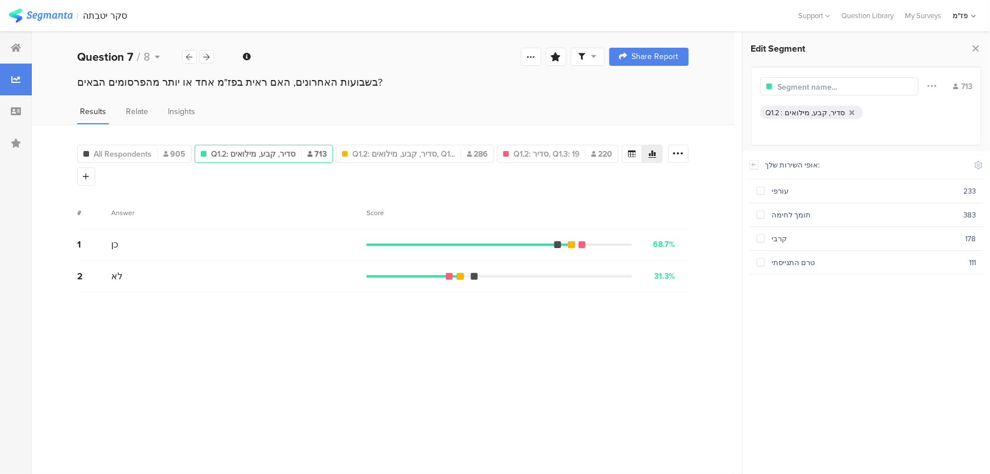
click at [759, 159] on div "אופי השירות שלך: Include Respondents" at bounding box center [866, 165] width 234 height 28
click at [754, 165] on icon at bounding box center [754, 164] width 8 height 9
click at [775, 196] on section "אני:" at bounding box center [866, 198] width 229 height 32
click at [766, 166] on div "אני:" at bounding box center [866, 164] width 202 height 11
click at [757, 166] on icon at bounding box center [754, 164] width 8 height 9
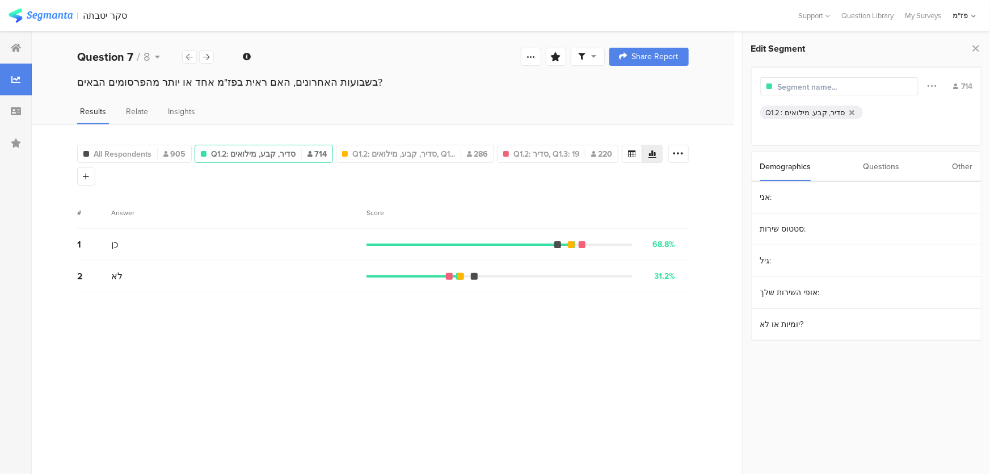
click at [852, 108] on div "Q1.2 : סדיר, קבע, מילואים" at bounding box center [811, 112] width 103 height 14
click at [850, 112] on icon at bounding box center [852, 112] width 5 height 7
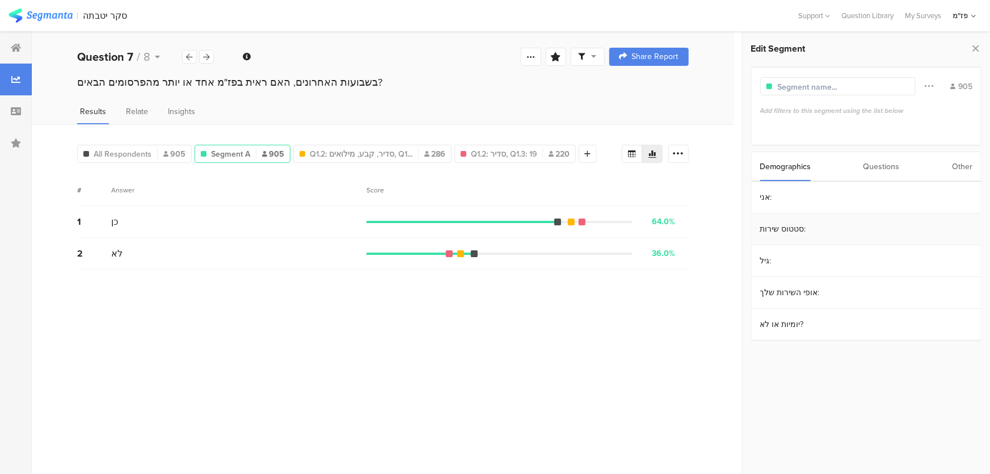
click at [793, 232] on section "סטטוס שירות:" at bounding box center [866, 229] width 229 height 32
click at [805, 187] on div "מלש"ב" at bounding box center [865, 190] width 200 height 11
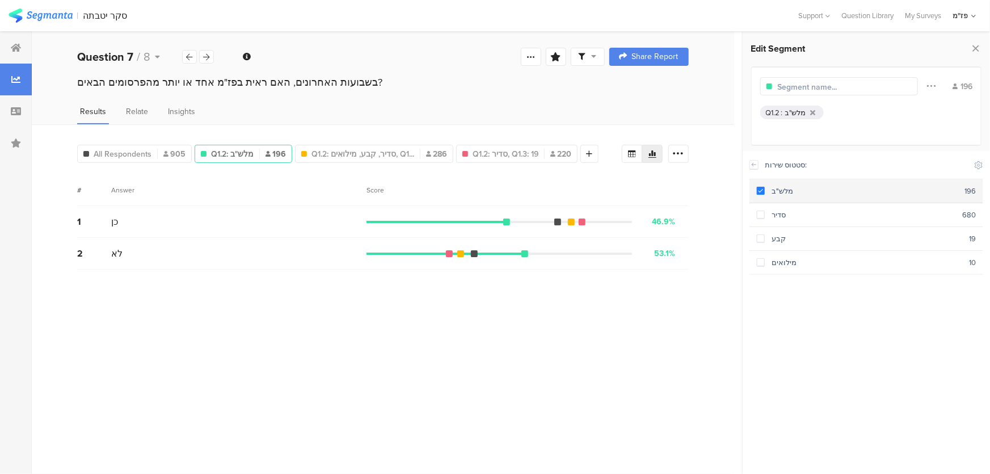
click at [759, 189] on span at bounding box center [761, 191] width 8 height 8
